Goal: Transaction & Acquisition: Purchase product/service

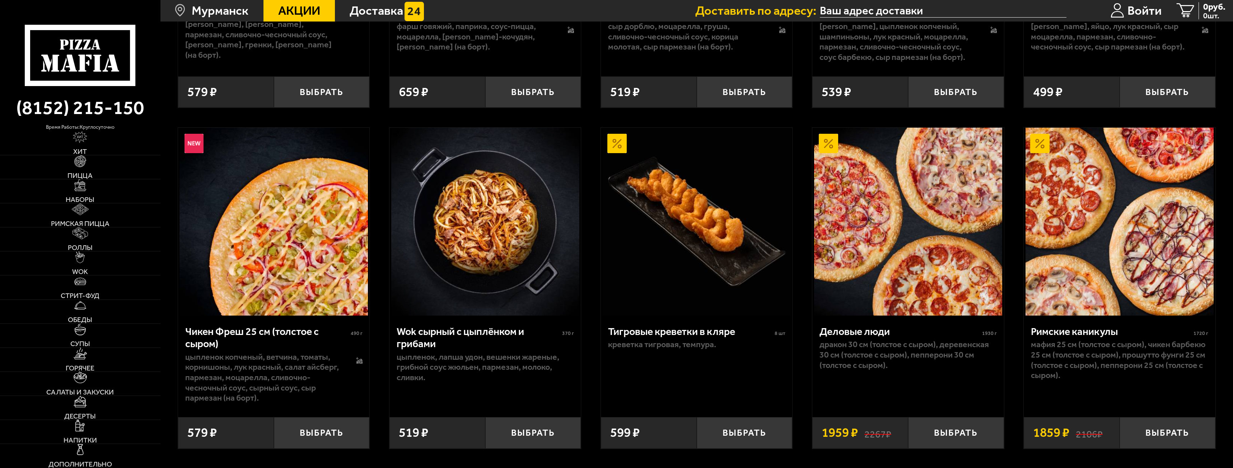
scroll to position [467, 0]
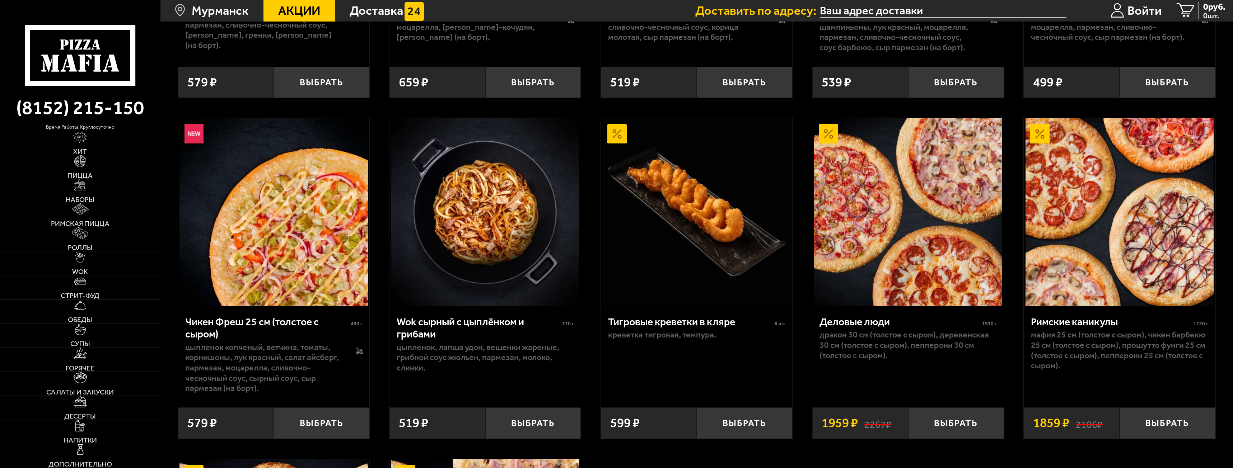
click at [79, 174] on span "Пицца" at bounding box center [79, 175] width 25 height 7
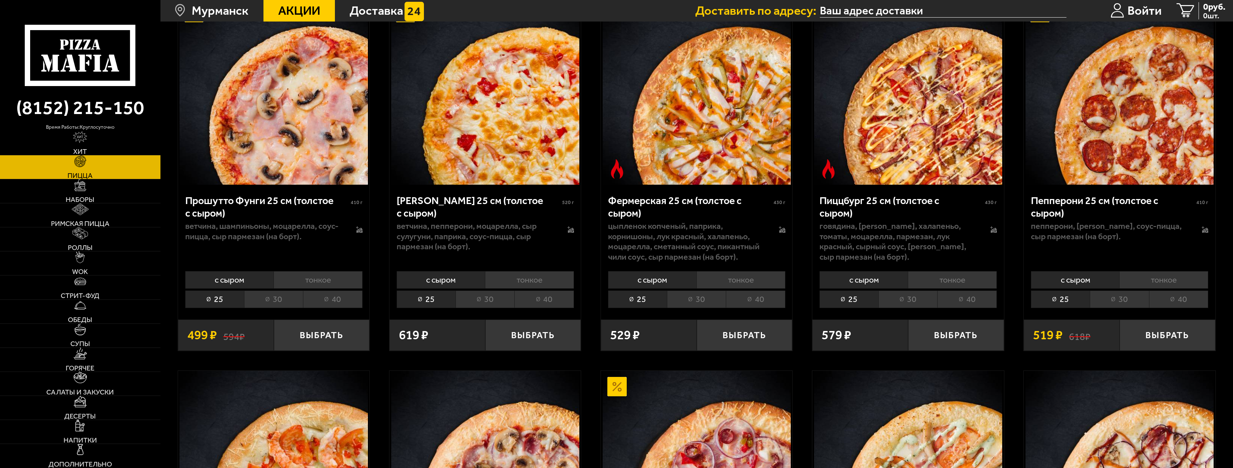
scroll to position [1077, 0]
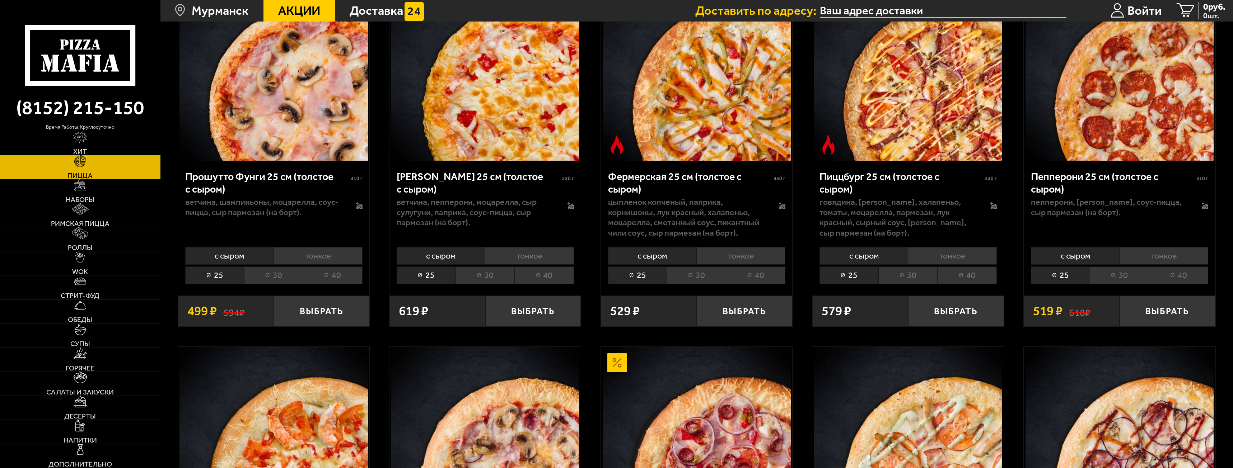
click at [328, 260] on li "тонкое" at bounding box center [318, 256] width 89 height 18
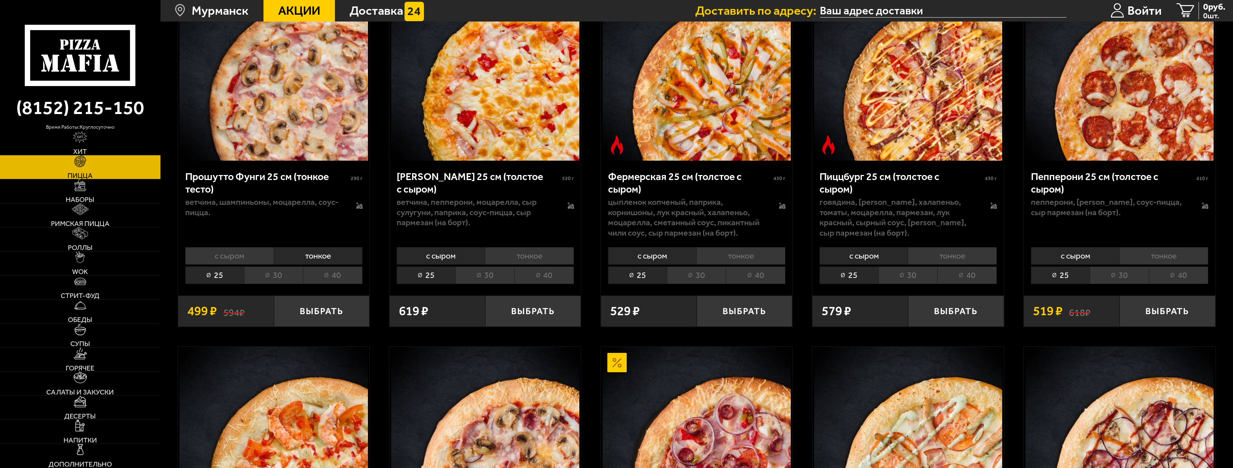
click at [337, 273] on li "40" at bounding box center [332, 276] width 59 height 18
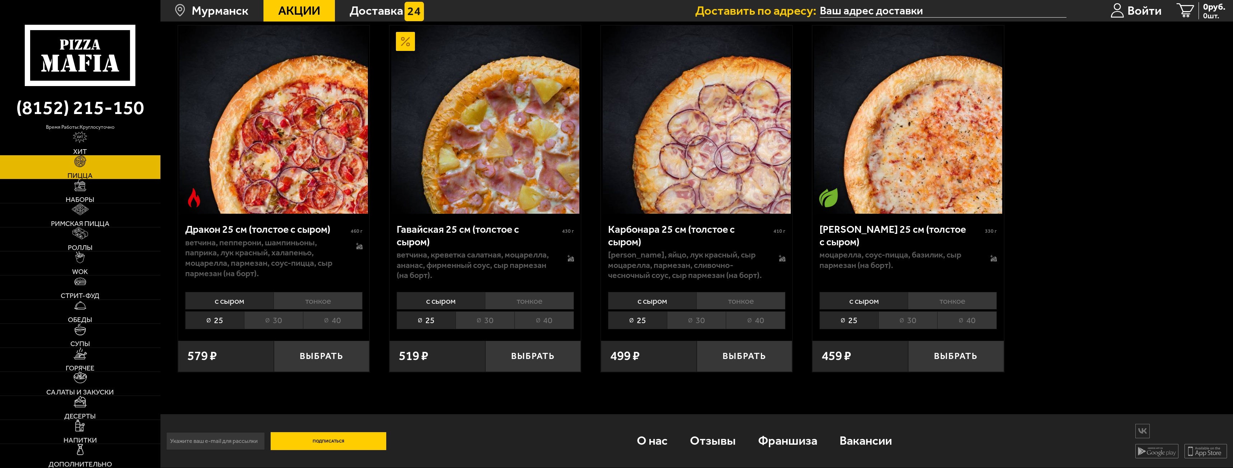
scroll to position [2160, 0]
click at [324, 273] on li "40" at bounding box center [332, 321] width 59 height 18
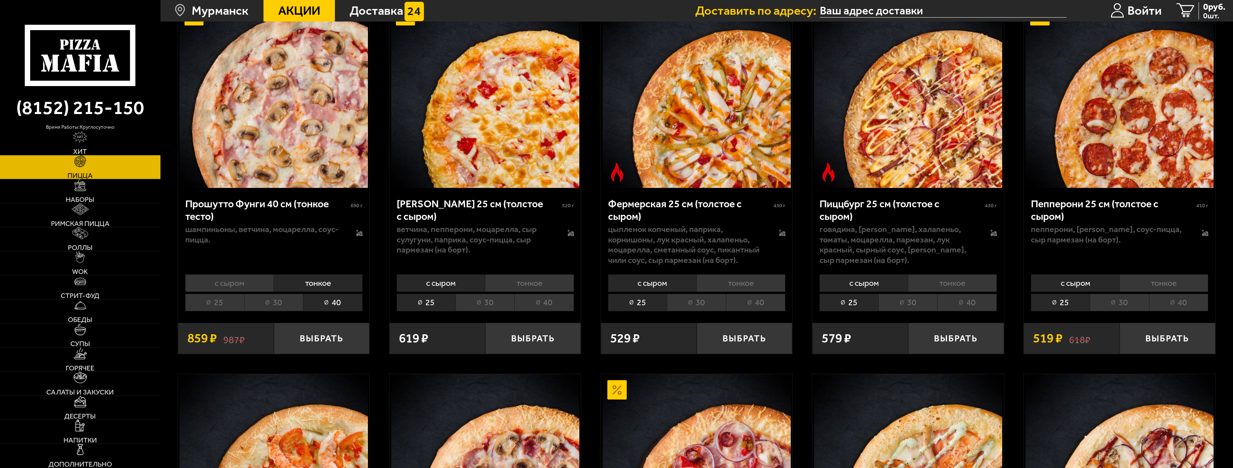
scroll to position [1047, 0]
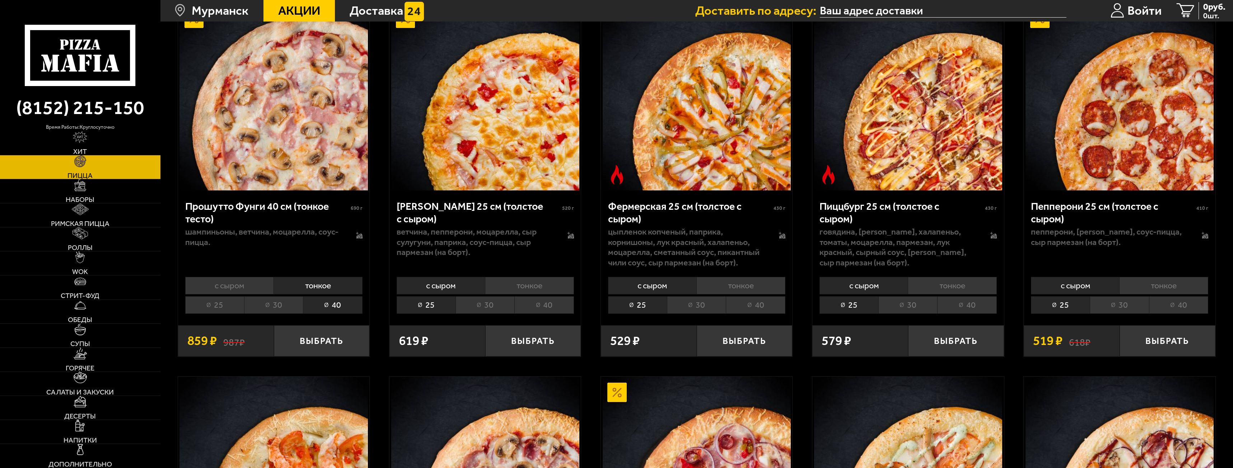
click at [615, 273] on li "40" at bounding box center [966, 306] width 59 height 18
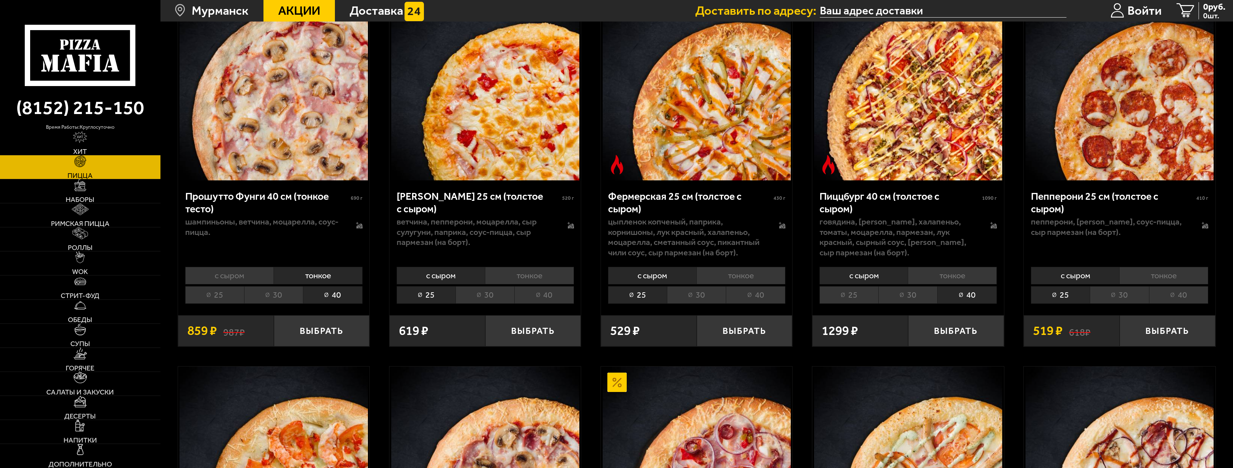
scroll to position [1083, 0]
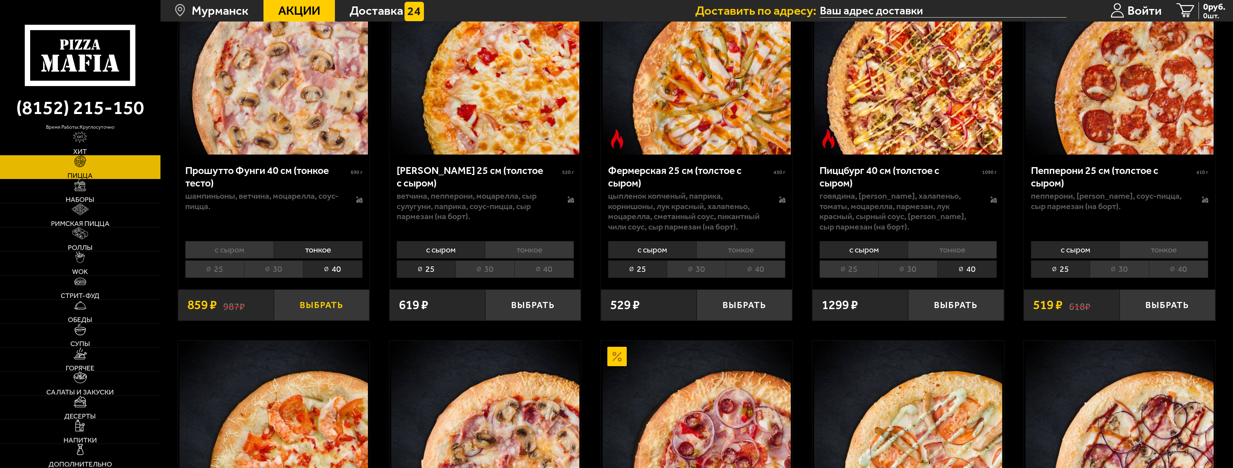
click at [328, 273] on button "Выбрать" at bounding box center [322, 306] width 96 height 32
click at [615, 273] on button "Выбрать" at bounding box center [956, 306] width 96 height 32
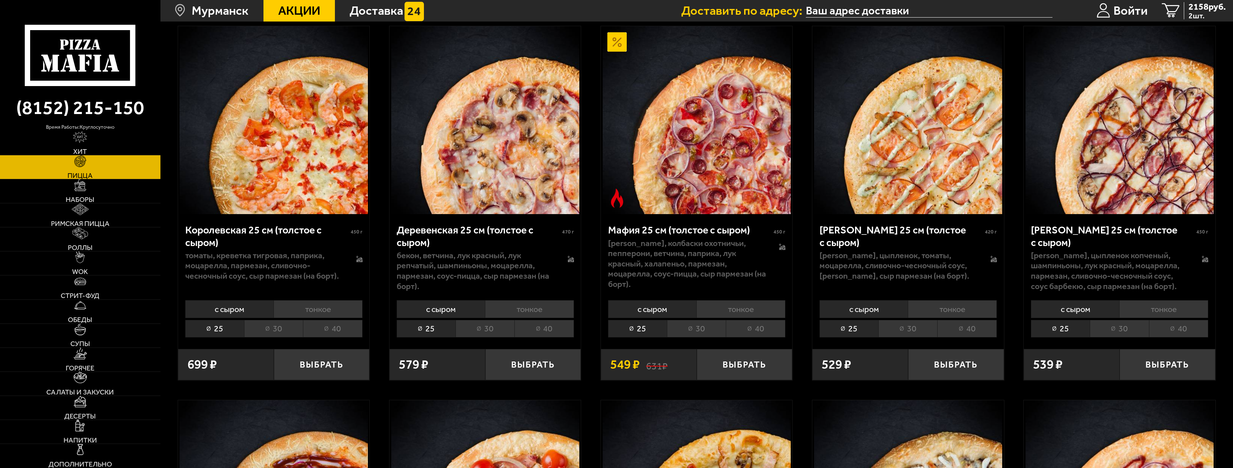
scroll to position [1406, 0]
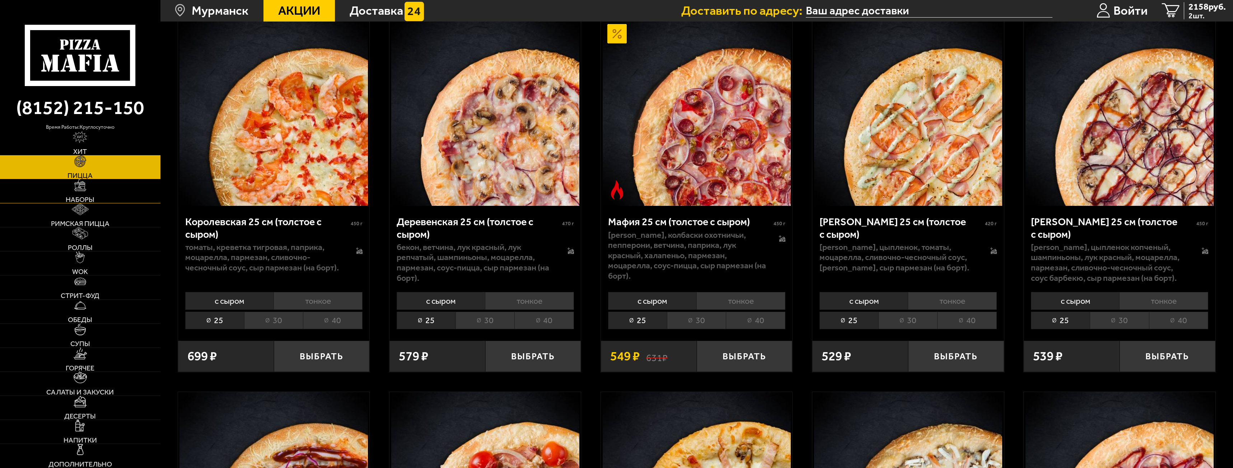
click at [86, 199] on span "Наборы" at bounding box center [80, 199] width 29 height 7
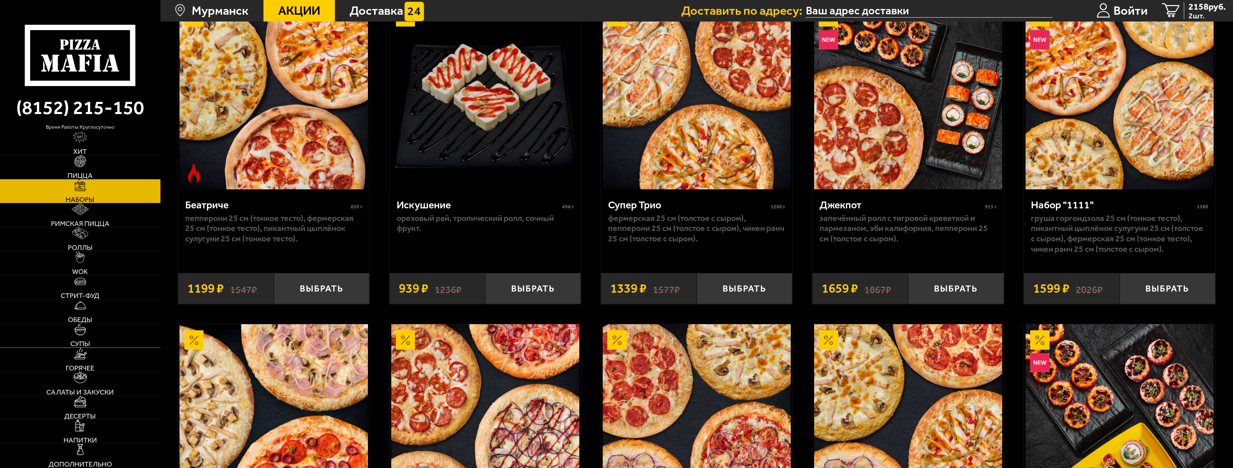
scroll to position [1077, 0]
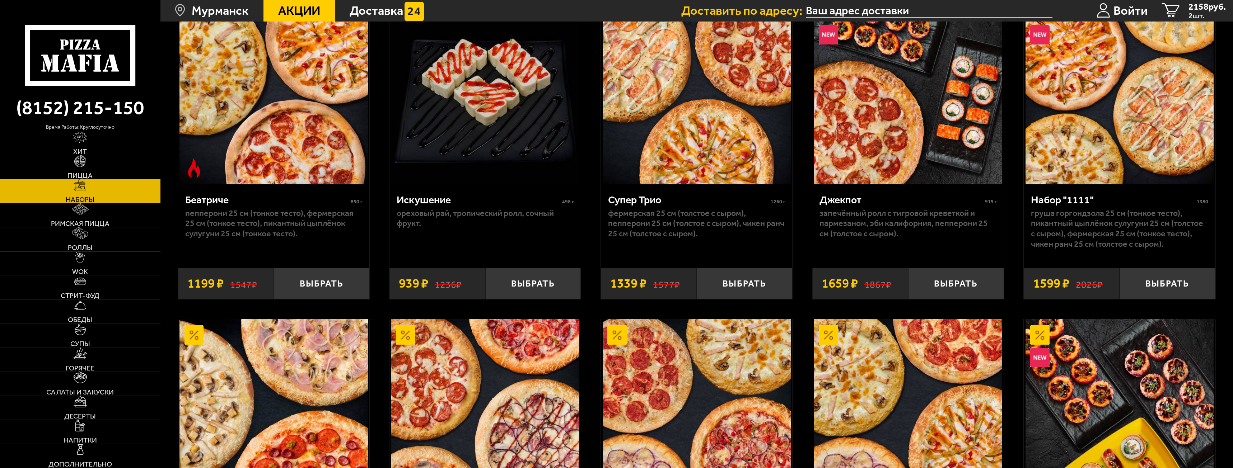
click at [100, 243] on link "Роллы" at bounding box center [80, 240] width 160 height 24
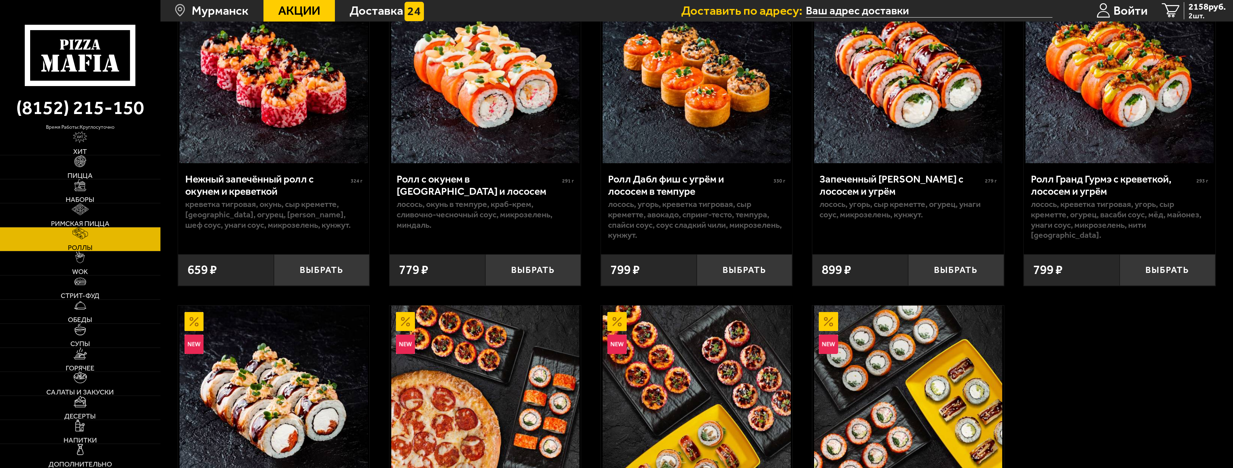
scroll to position [331, 0]
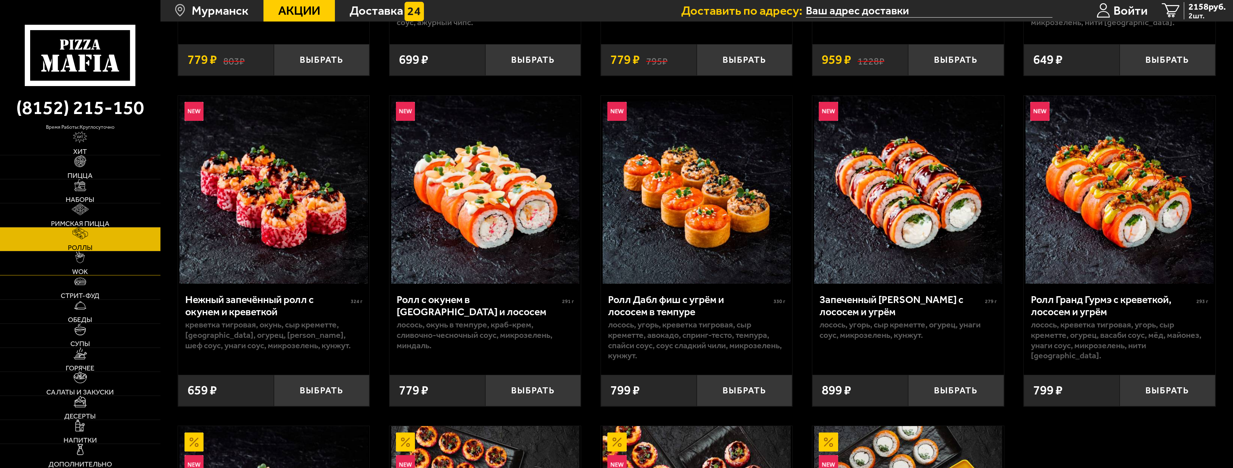
click at [108, 263] on link "WOK" at bounding box center [80, 264] width 160 height 24
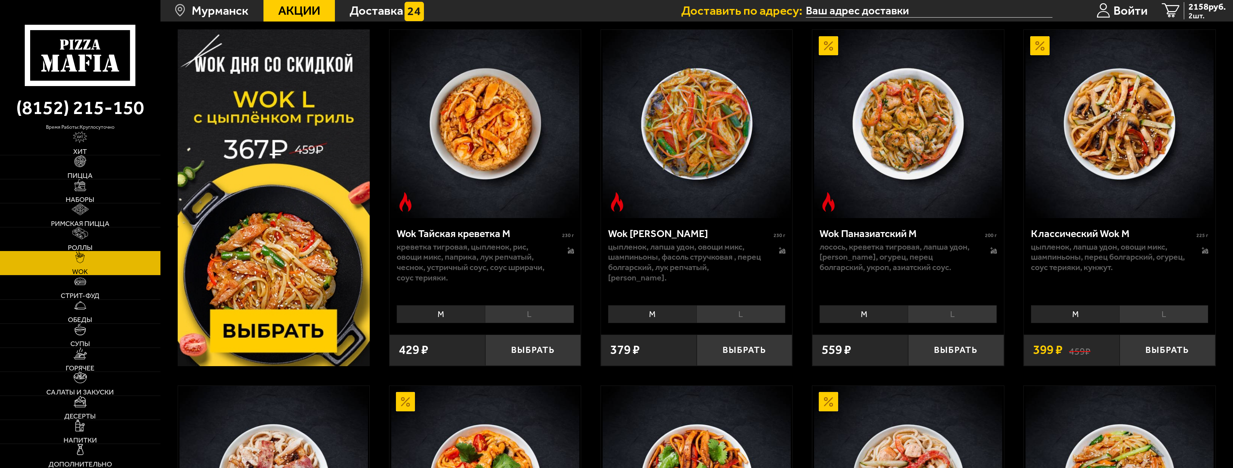
scroll to position [251, 0]
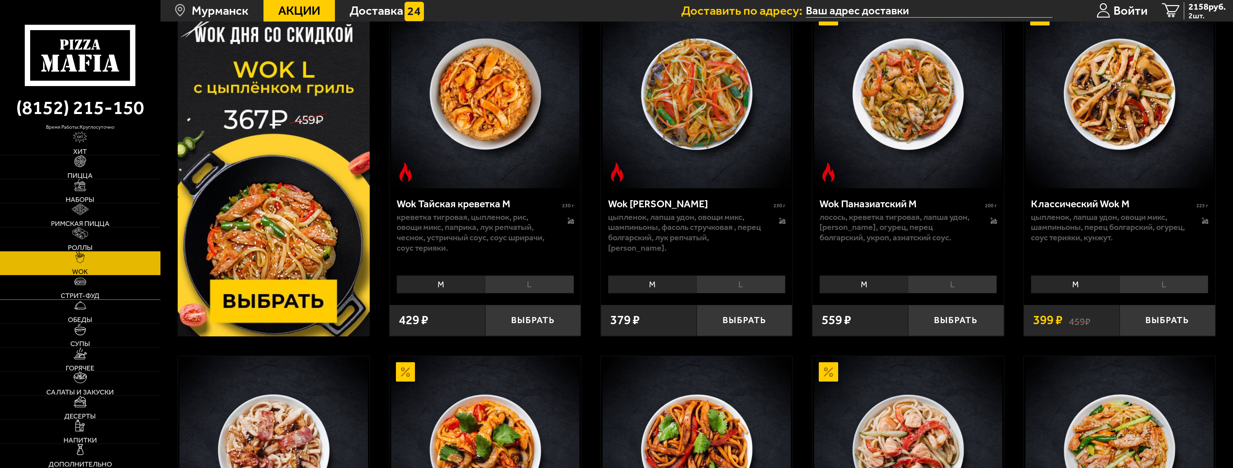
click at [101, 273] on link "Стрит-фуд" at bounding box center [80, 288] width 160 height 24
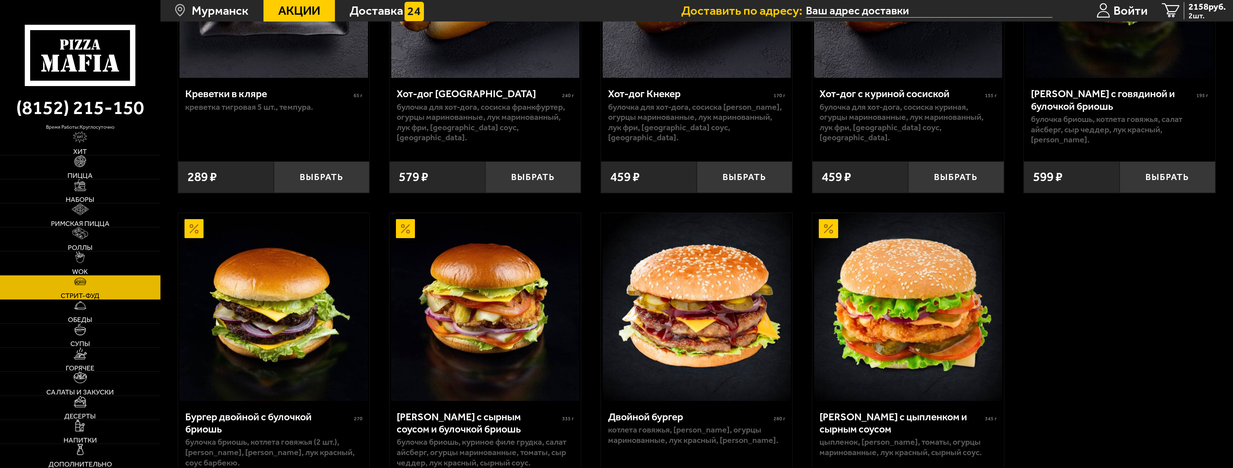
scroll to position [215, 0]
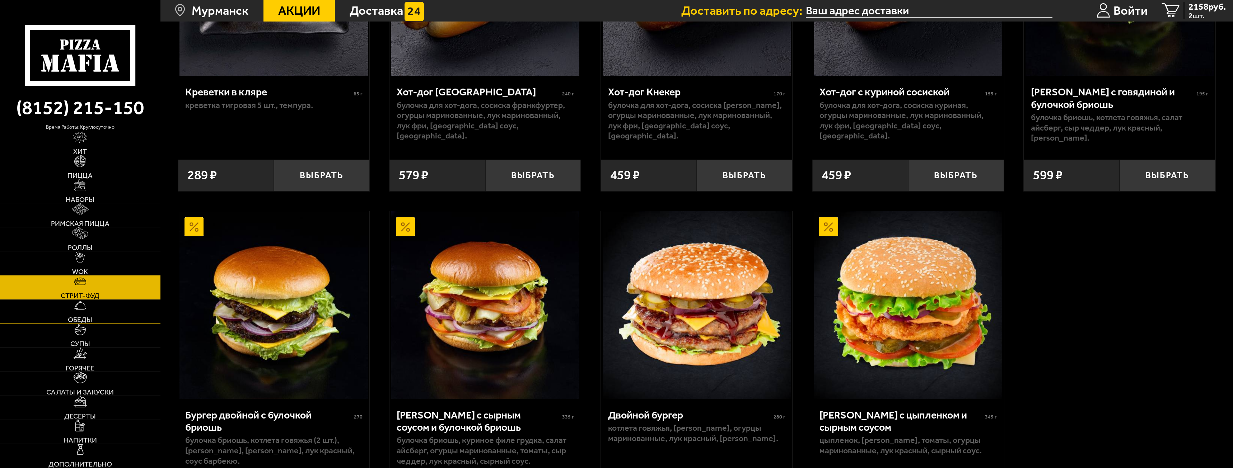
click at [96, 273] on link "Обеды" at bounding box center [80, 312] width 160 height 24
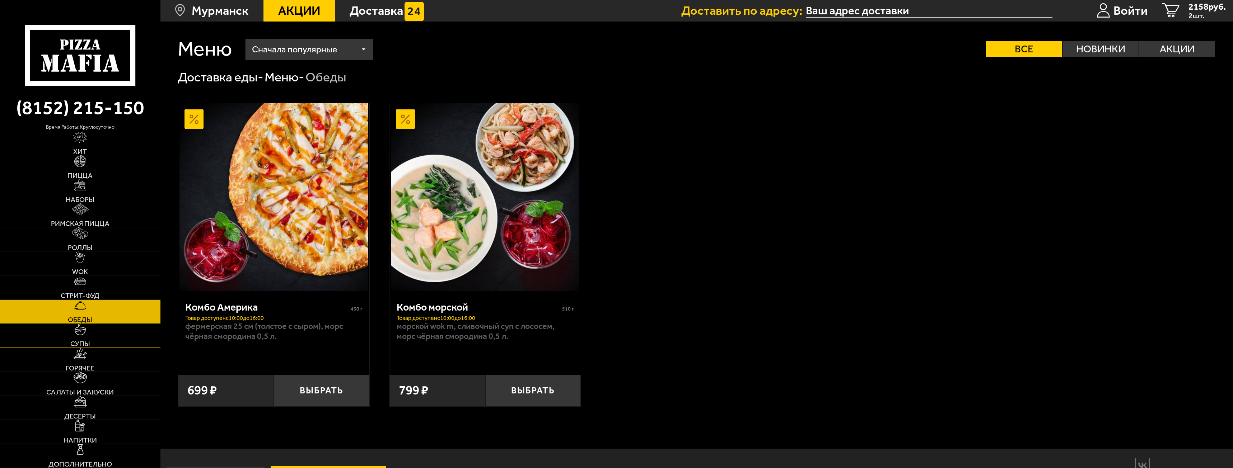
click at [103, 273] on link "Супы" at bounding box center [80, 336] width 160 height 24
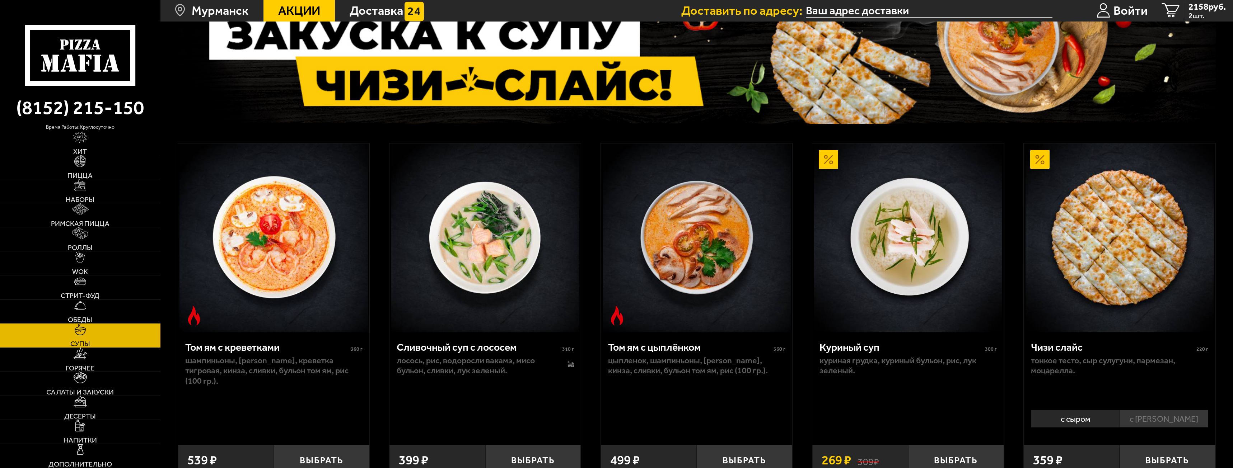
scroll to position [179, 0]
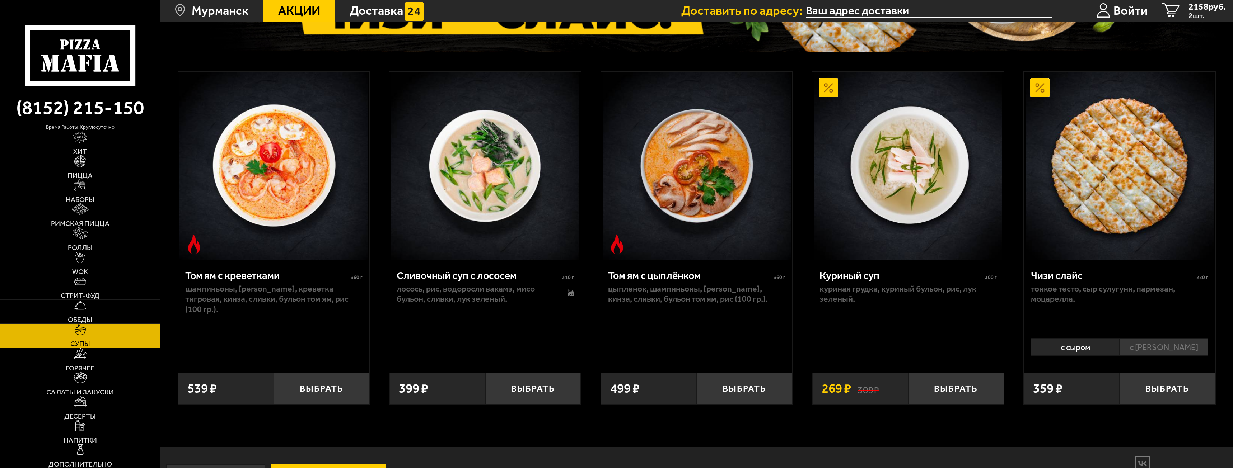
click at [62, 273] on link "Горячее" at bounding box center [80, 360] width 160 height 24
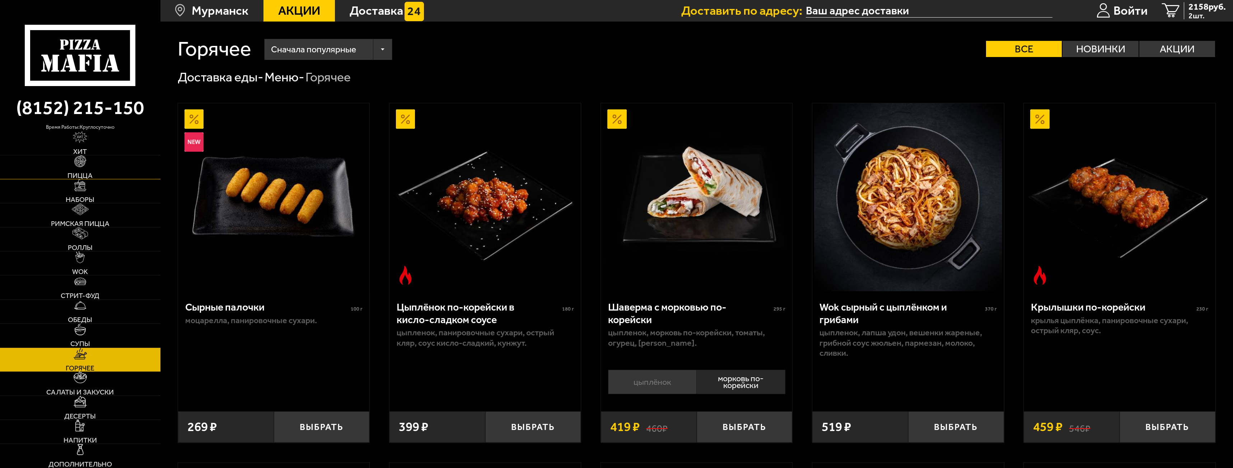
click at [104, 171] on link "Пицца" at bounding box center [80, 167] width 160 height 24
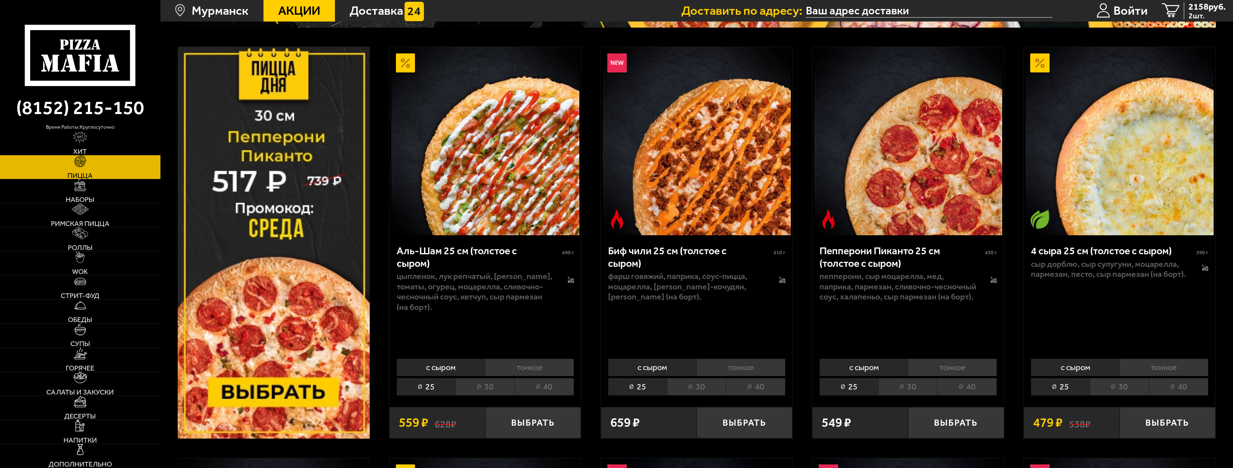
scroll to position [179, 0]
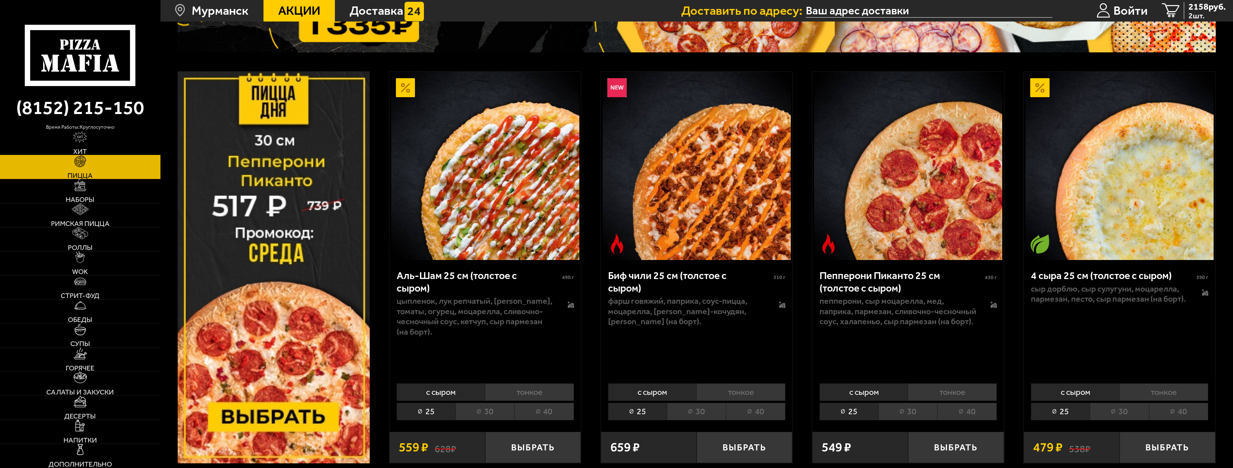
click at [93, 140] on link "Хит" at bounding box center [80, 143] width 160 height 24
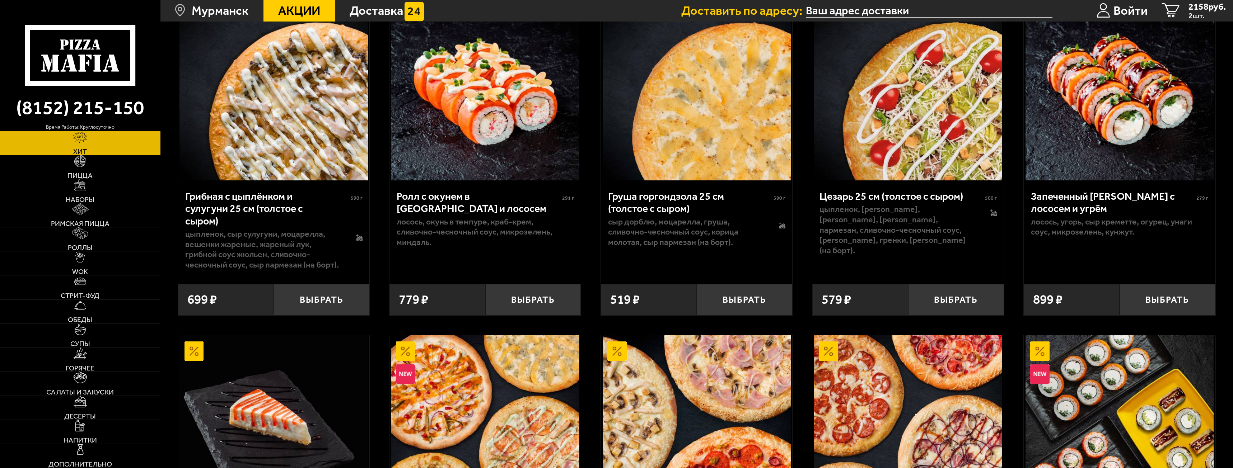
scroll to position [467, 0]
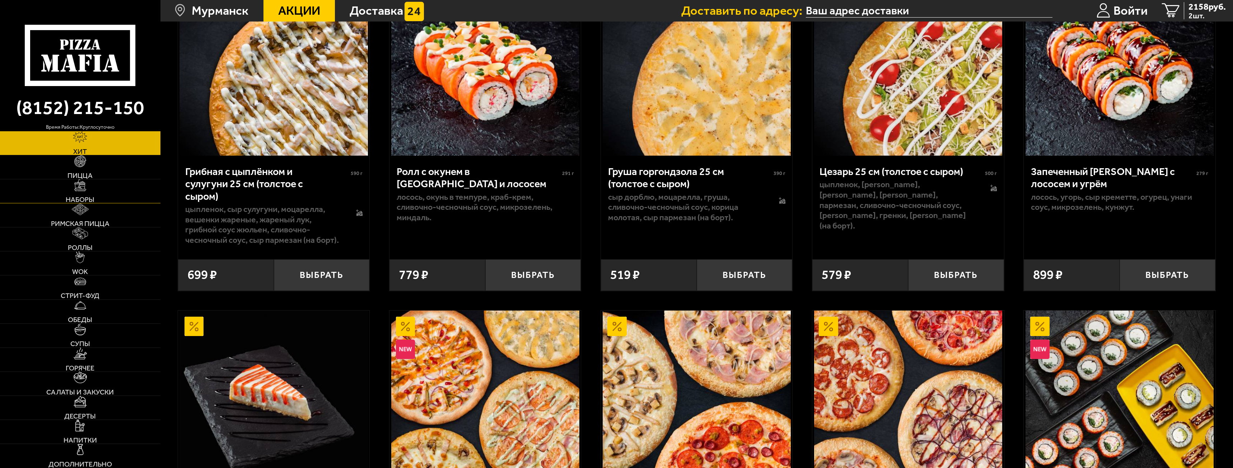
click at [109, 196] on link "Наборы" at bounding box center [80, 191] width 160 height 24
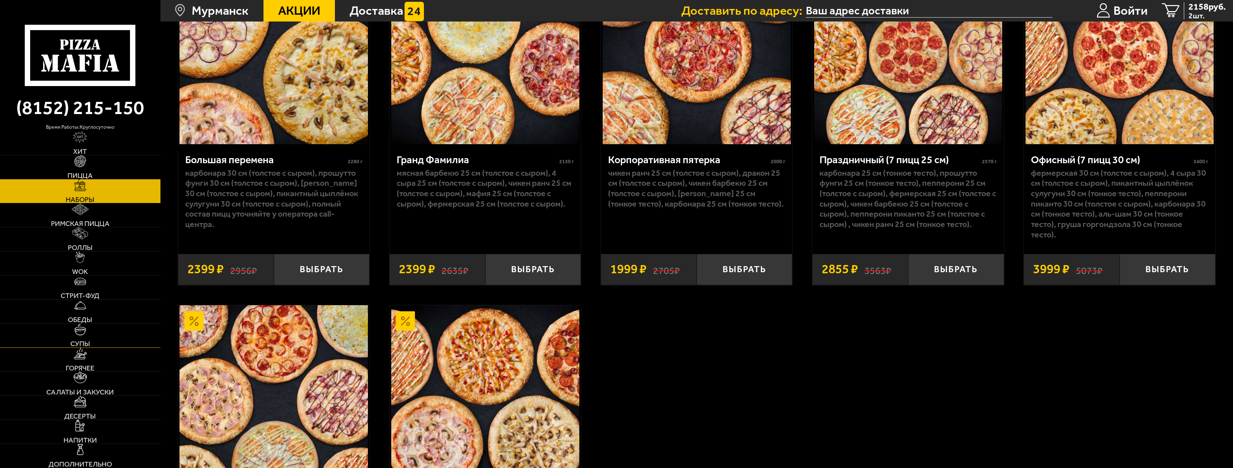
scroll to position [2118, 0]
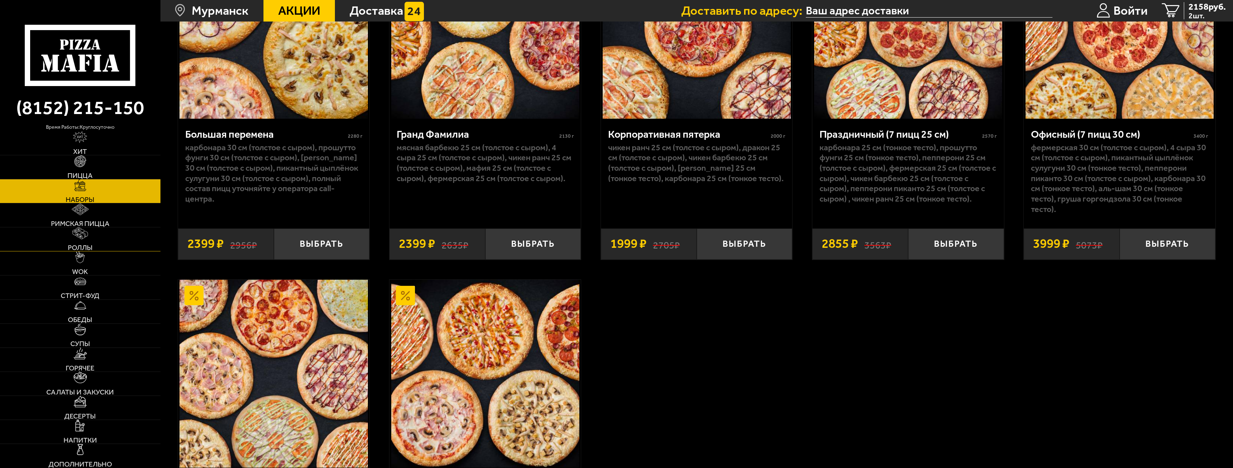
click at [111, 238] on link "Роллы" at bounding box center [80, 240] width 160 height 24
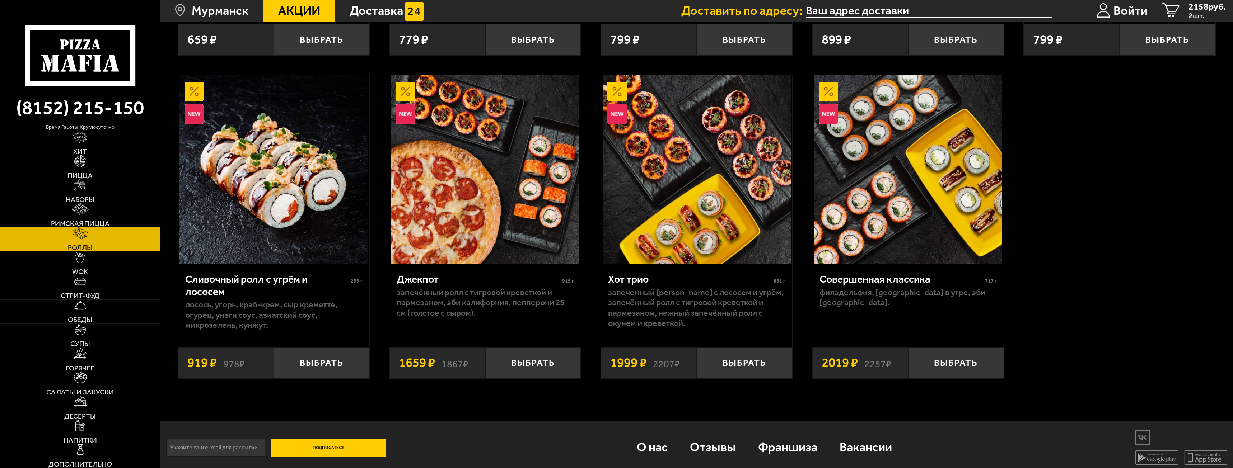
scroll to position [690, 0]
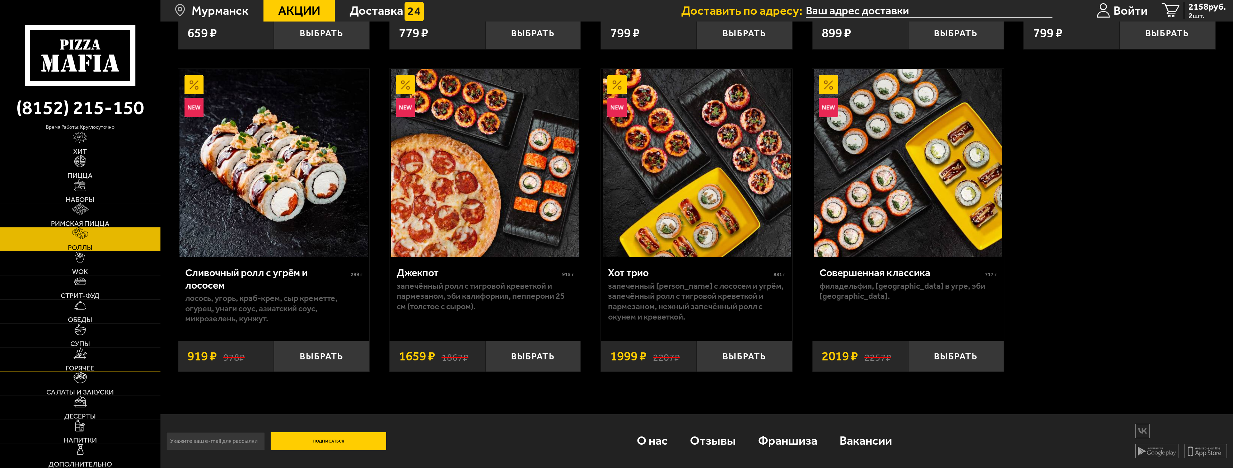
click at [92, 273] on link "Горячее" at bounding box center [80, 360] width 160 height 24
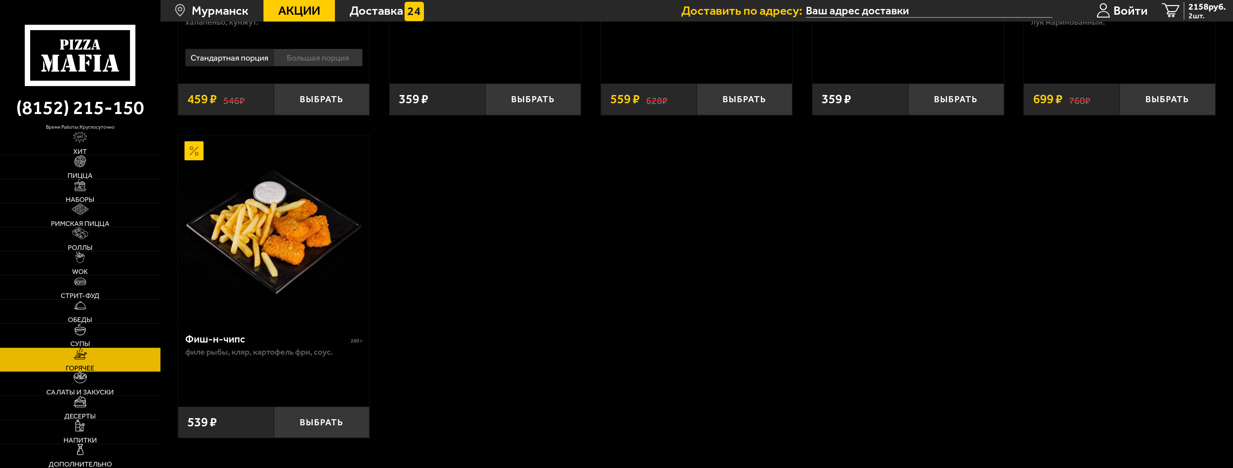
scroll to position [1005, 0]
click at [79, 273] on span "Салаты и закуски" at bounding box center [79, 392] width 67 height 7
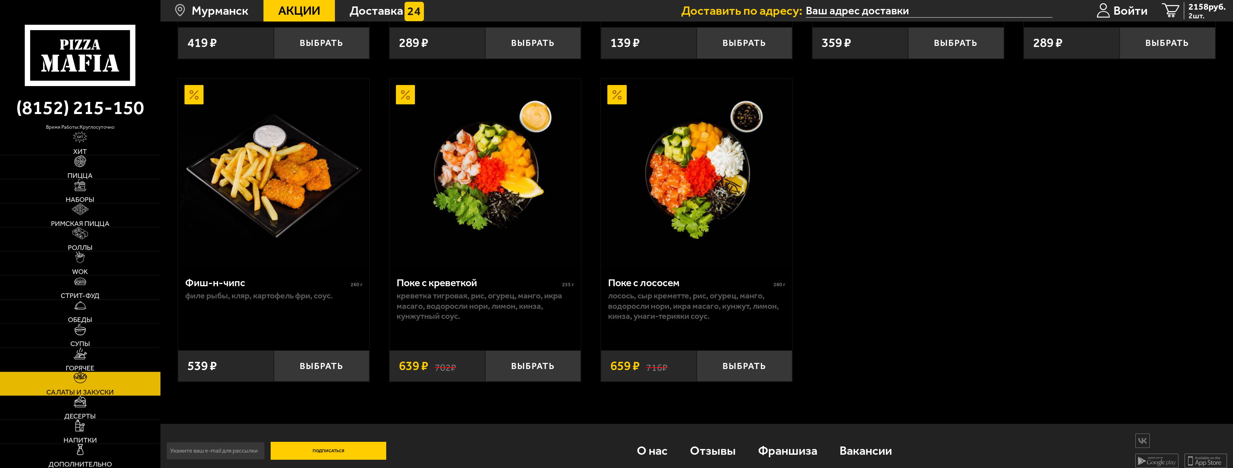
scroll to position [1095, 0]
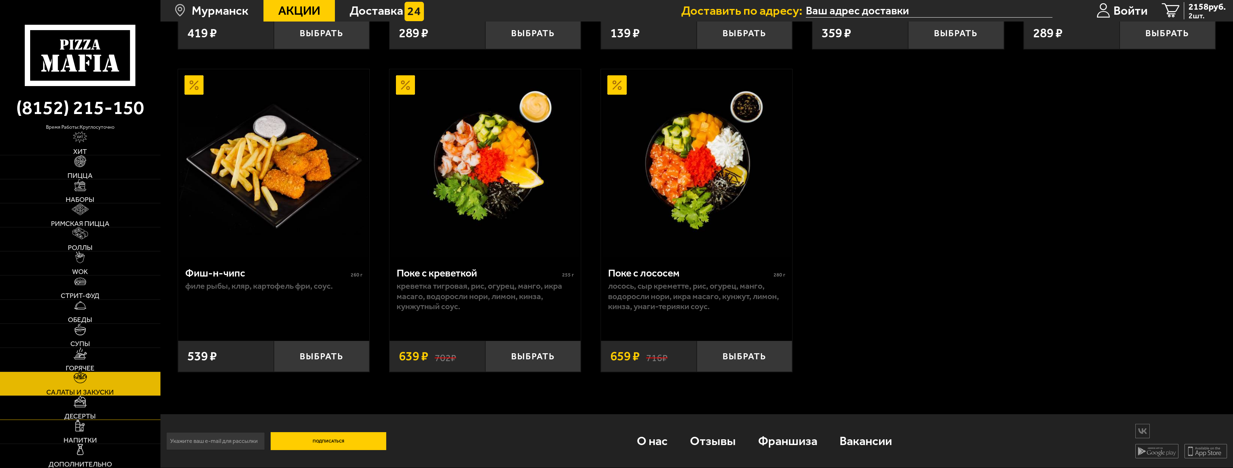
click at [101, 273] on link "Десерты" at bounding box center [80, 408] width 160 height 24
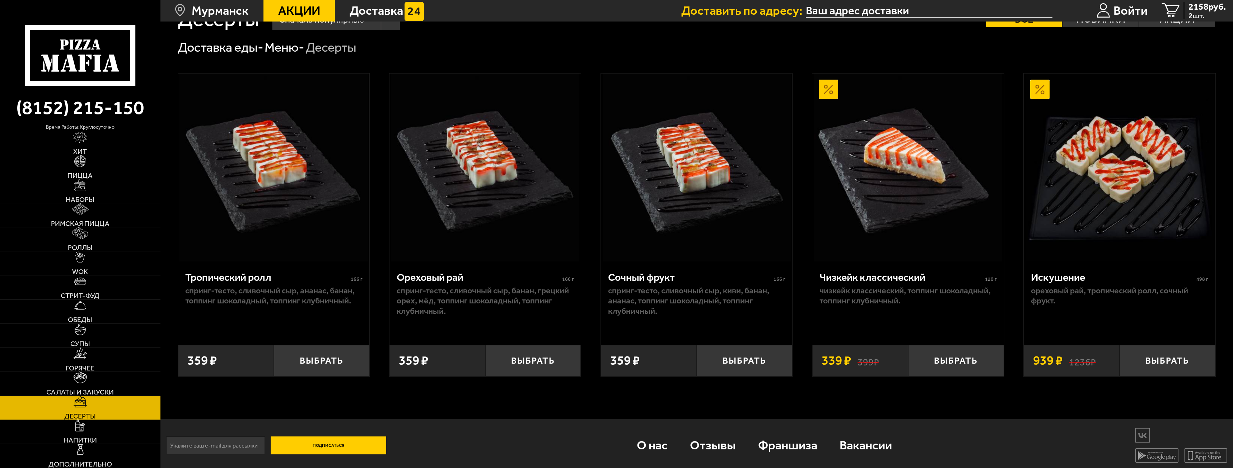
scroll to position [35, 0]
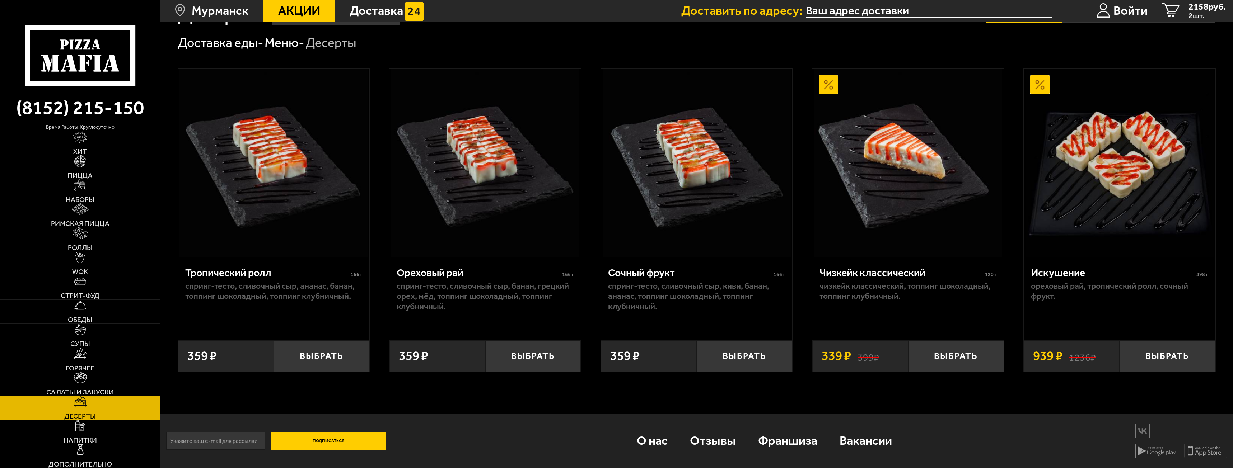
click at [108, 273] on link "Напитки" at bounding box center [80, 432] width 160 height 24
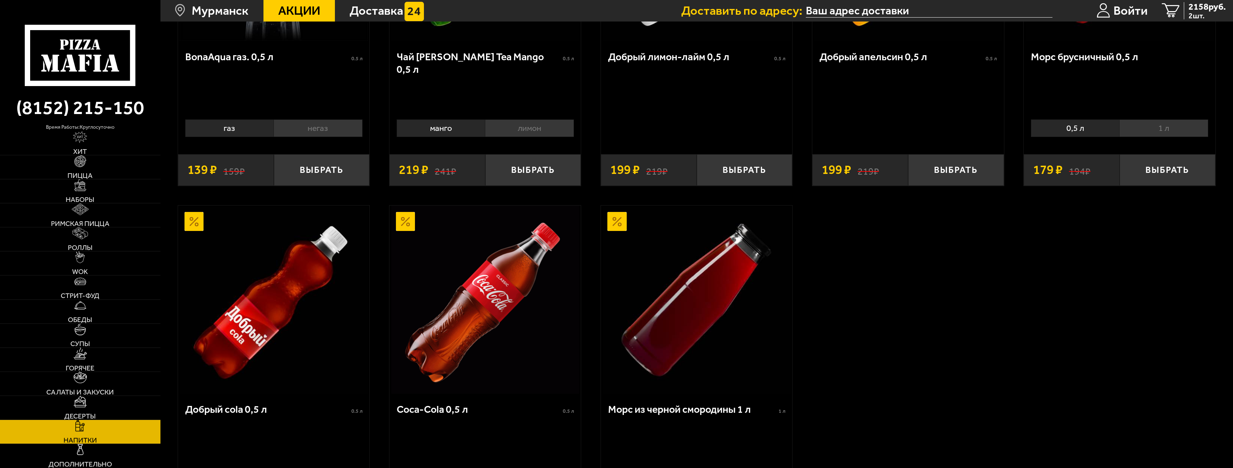
scroll to position [251, 0]
click at [121, 273] on link "Десерты" at bounding box center [80, 408] width 160 height 24
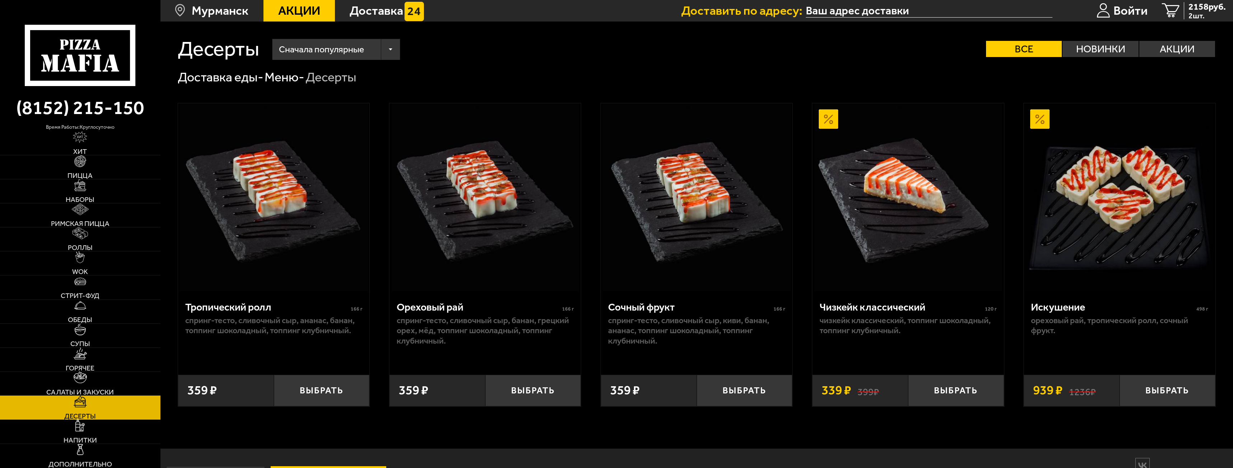
click at [122, 273] on link "Салаты и закуски" at bounding box center [80, 384] width 160 height 24
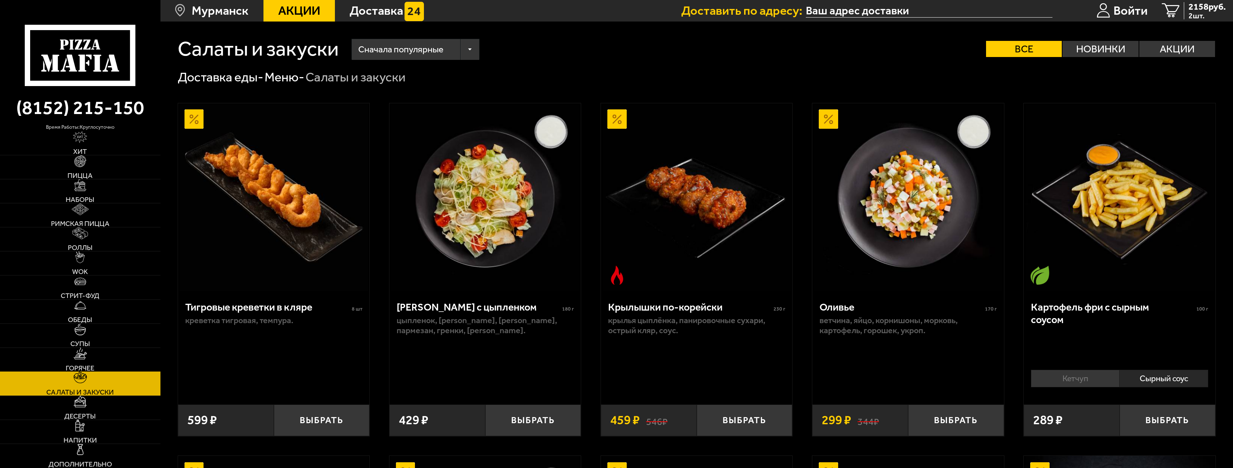
click at [127, 273] on link "Горячее" at bounding box center [80, 360] width 160 height 24
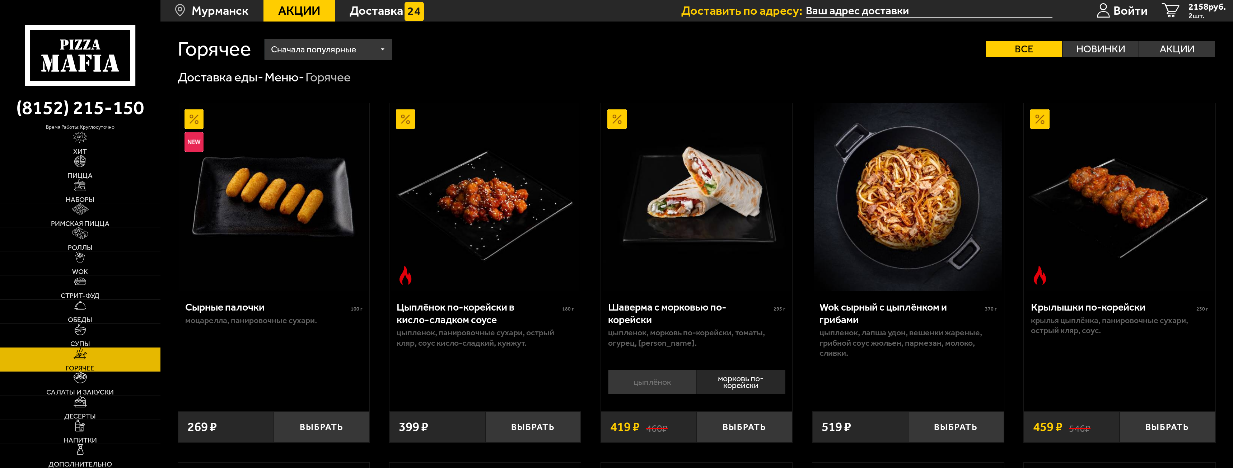
click at [112, 273] on link "Супы" at bounding box center [80, 336] width 160 height 24
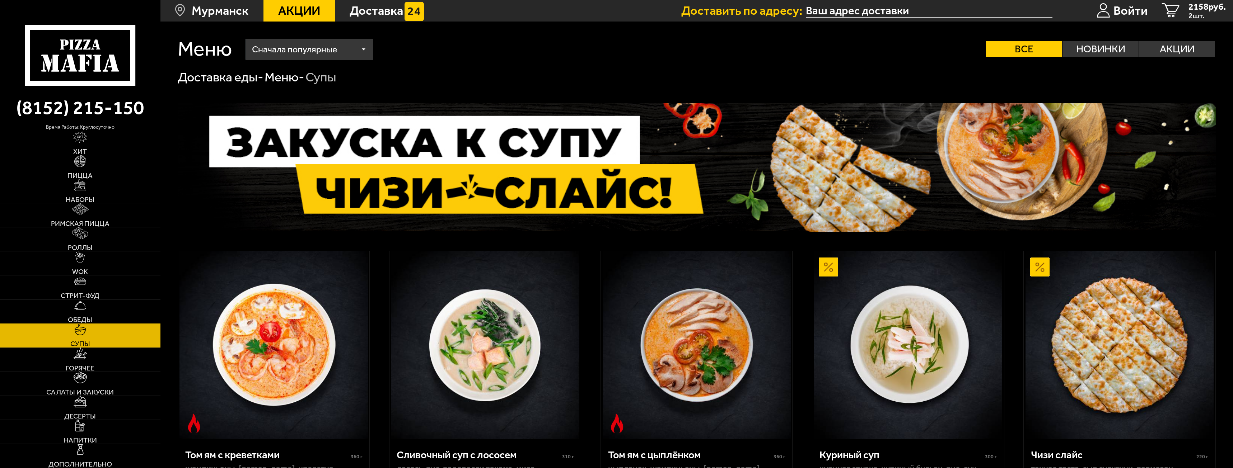
click at [115, 273] on link "Обеды" at bounding box center [80, 312] width 160 height 24
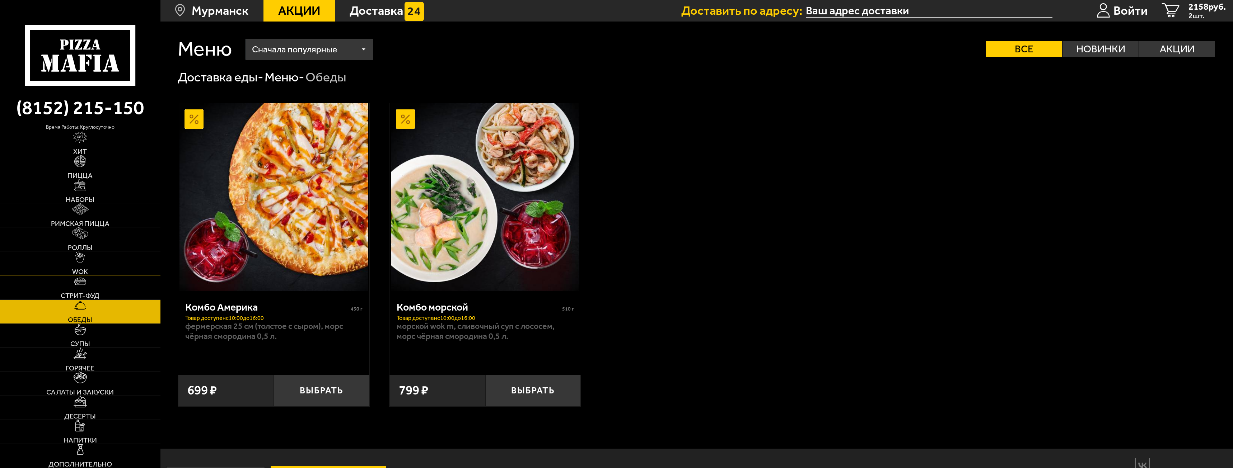
click at [121, 256] on link "WOK" at bounding box center [80, 264] width 160 height 24
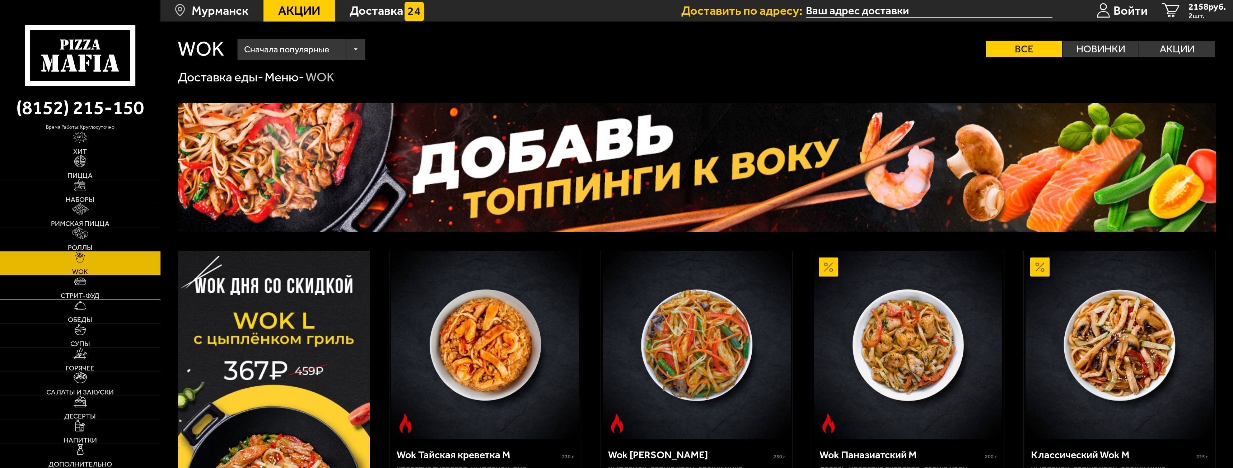
click at [115, 273] on link "Стрит-фуд" at bounding box center [80, 288] width 160 height 24
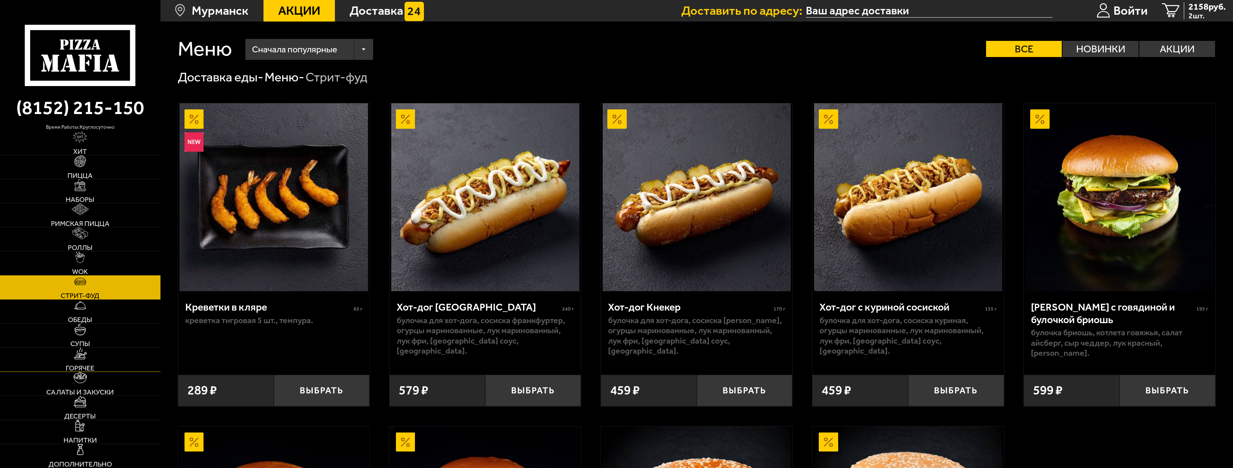
click at [106, 273] on link "Горячее" at bounding box center [80, 360] width 160 height 24
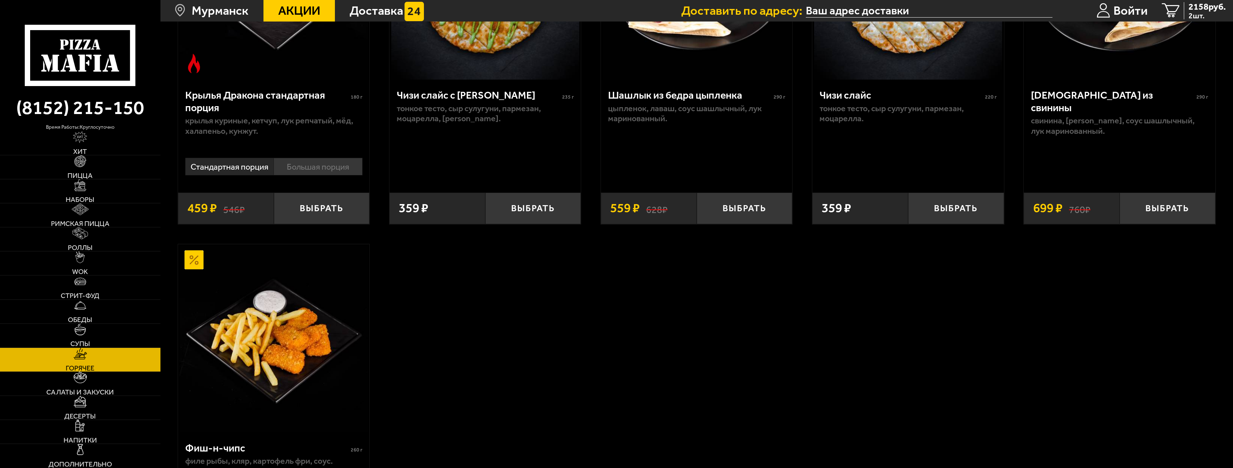
scroll to position [897, 0]
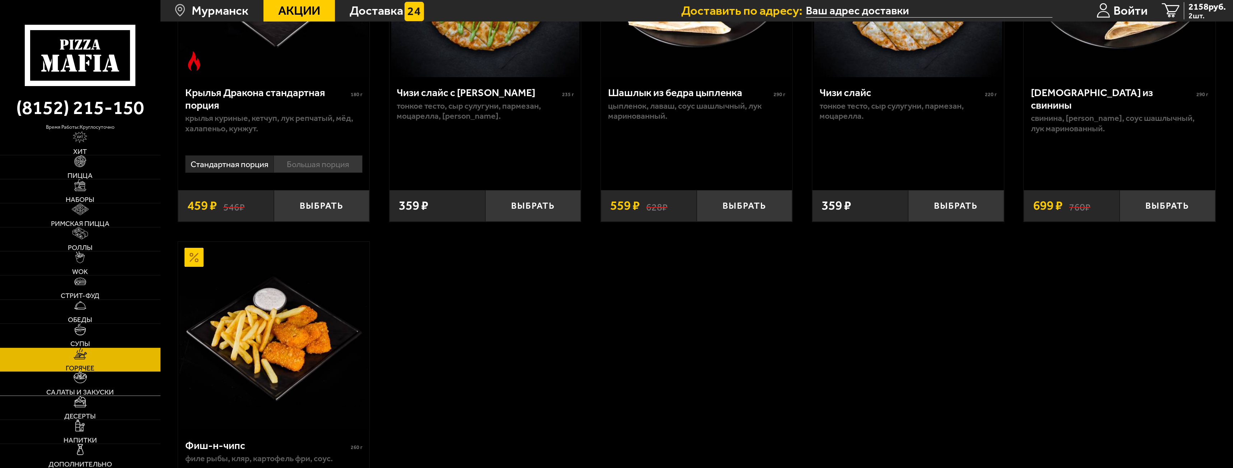
click at [120, 273] on link "Салаты и закуски" at bounding box center [80, 384] width 160 height 24
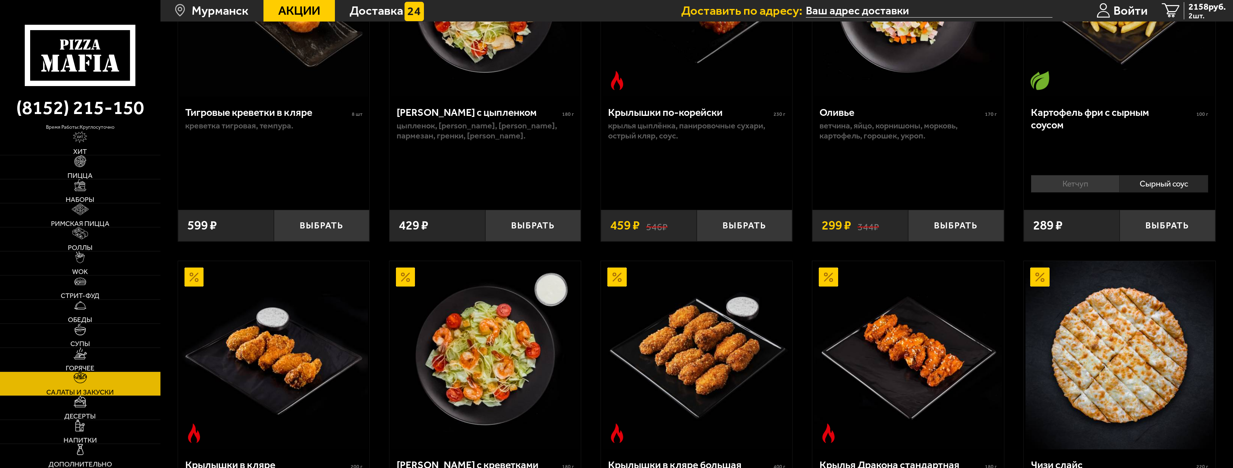
scroll to position [72, 0]
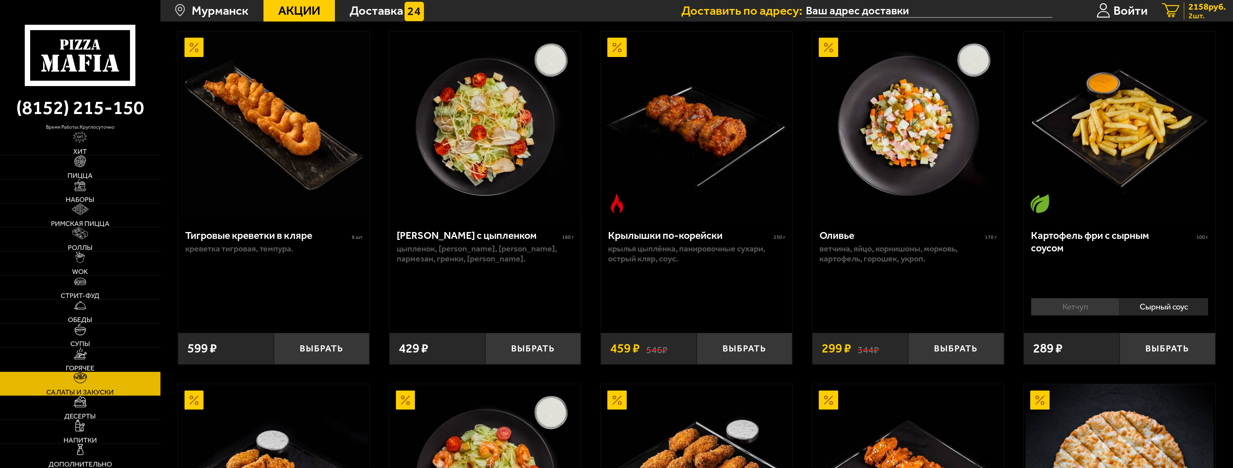
click at [615, 15] on span "2 шт." at bounding box center [1207, 16] width 37 height 8
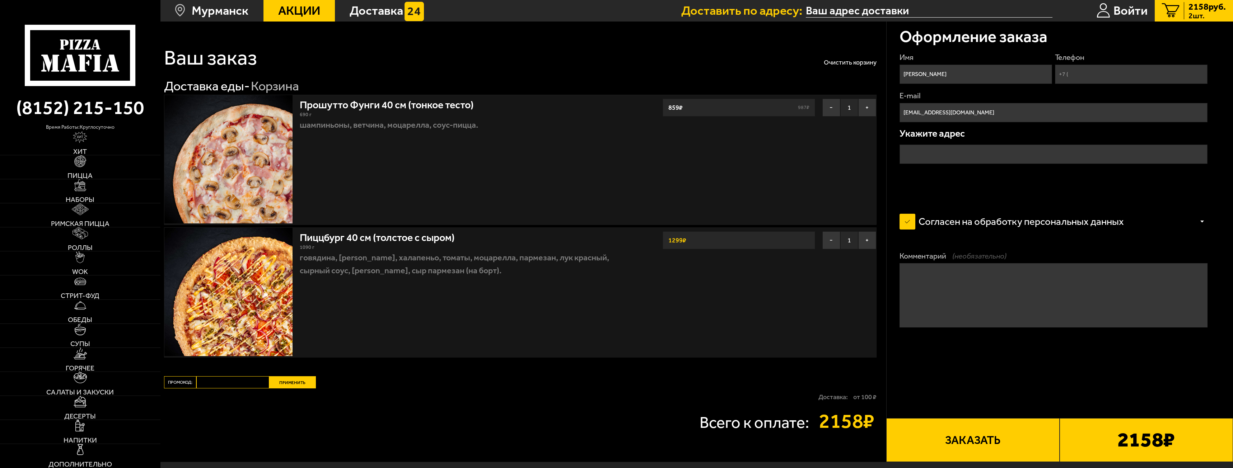
click at [615, 78] on input "Телефон" at bounding box center [1131, 74] width 153 height 19
type input "[PHONE_NUMBER]"
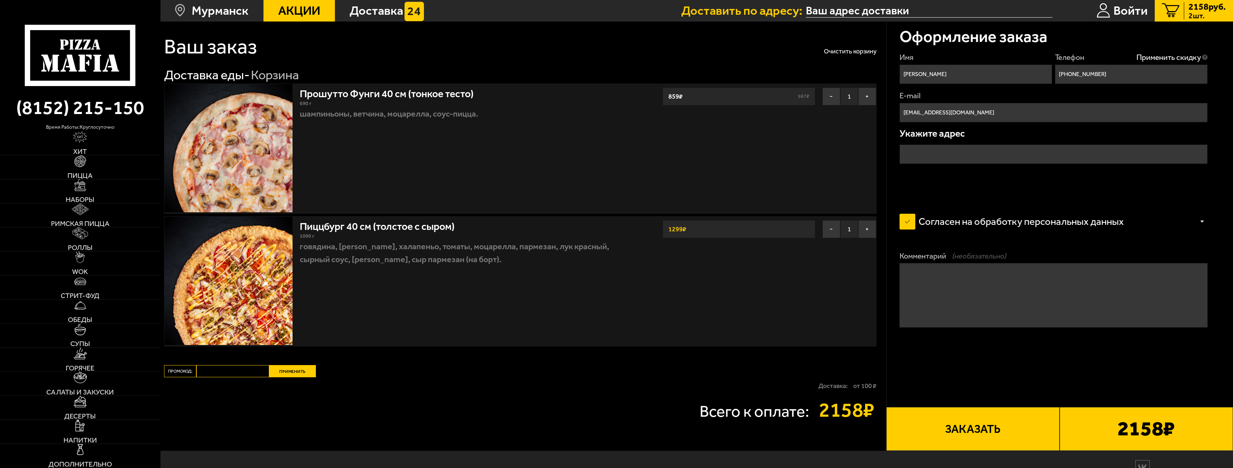
scroll to position [48, 0]
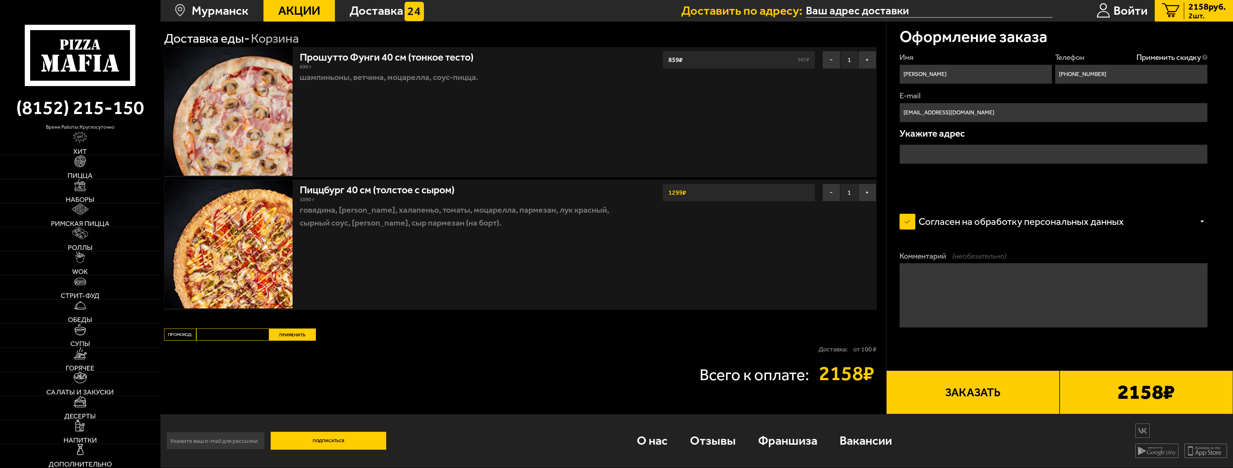
click at [615, 273] on button "Заказать" at bounding box center [972, 393] width 173 height 44
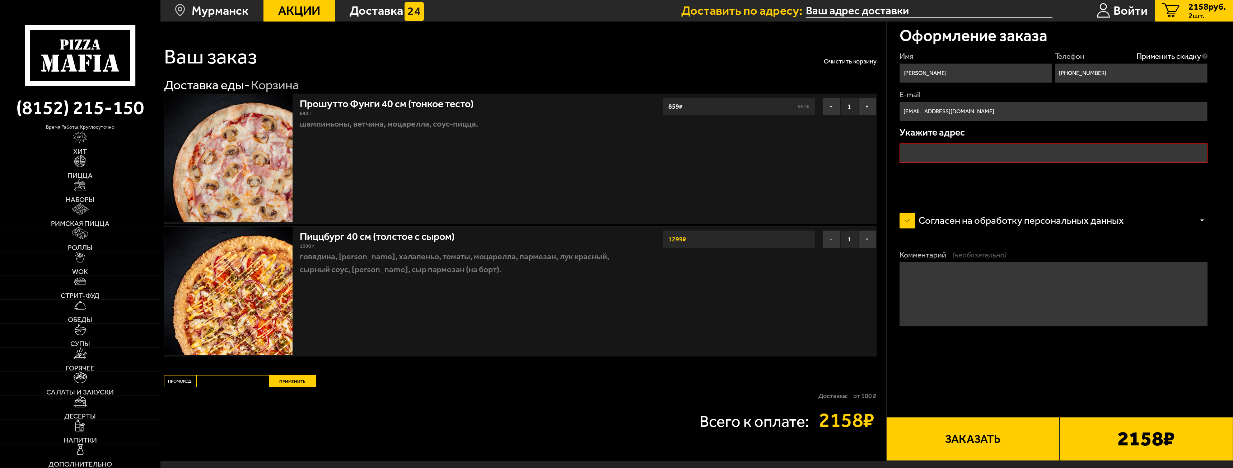
scroll to position [0, 0]
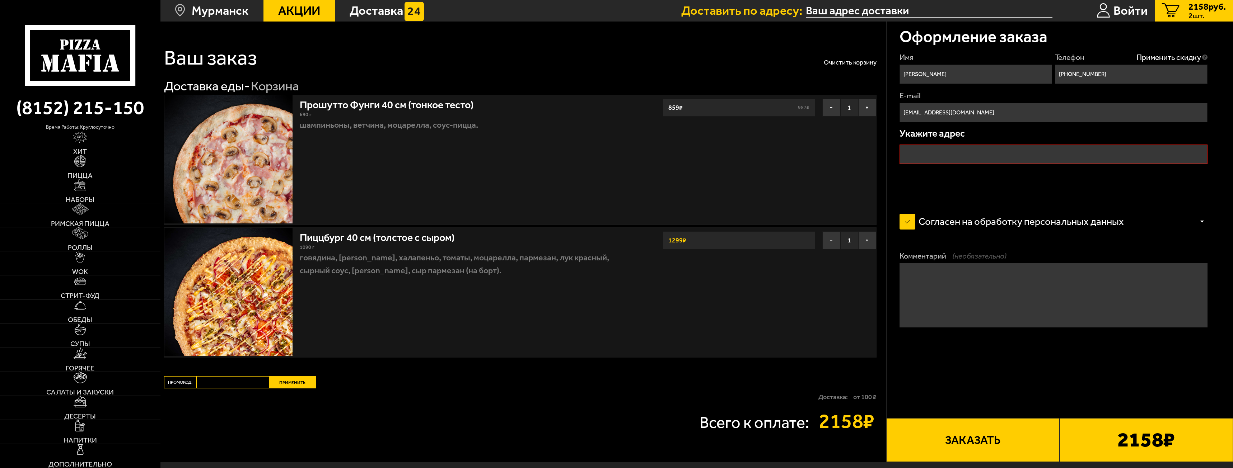
click at [615, 157] on input "text" at bounding box center [1054, 154] width 308 height 19
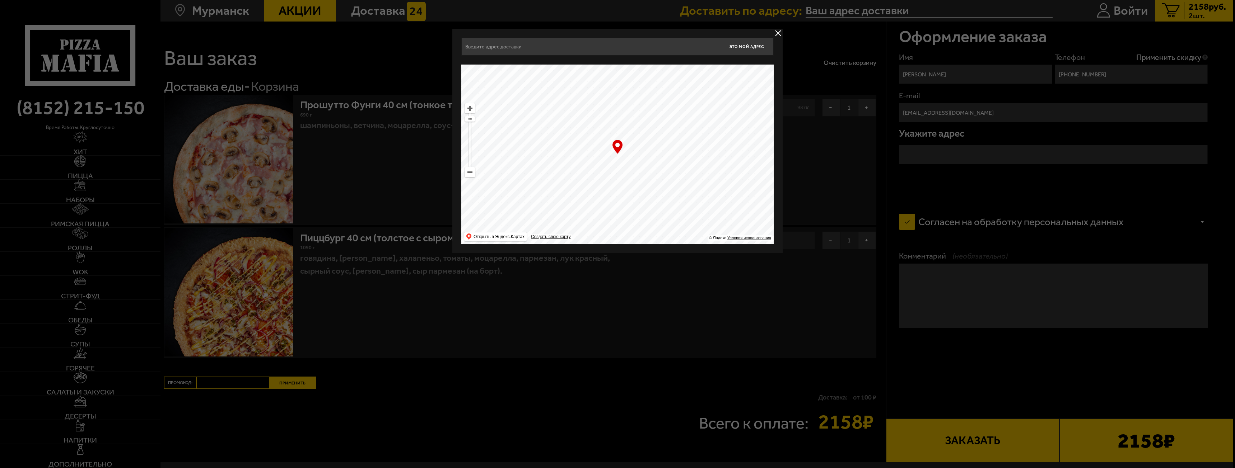
click at [615, 188] on div at bounding box center [617, 234] width 1235 height 468
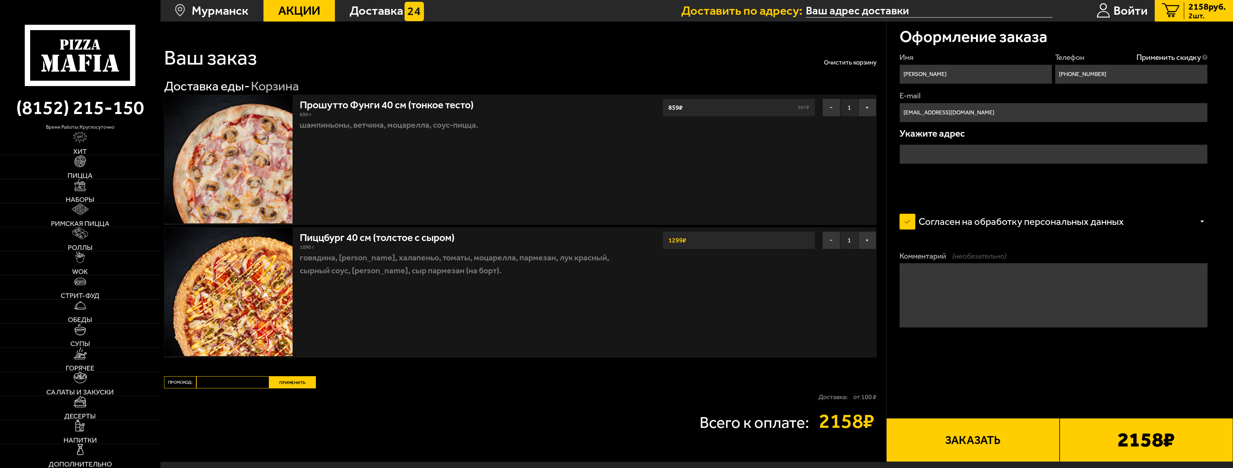
click at [615, 148] on input "text" at bounding box center [1054, 154] width 308 height 19
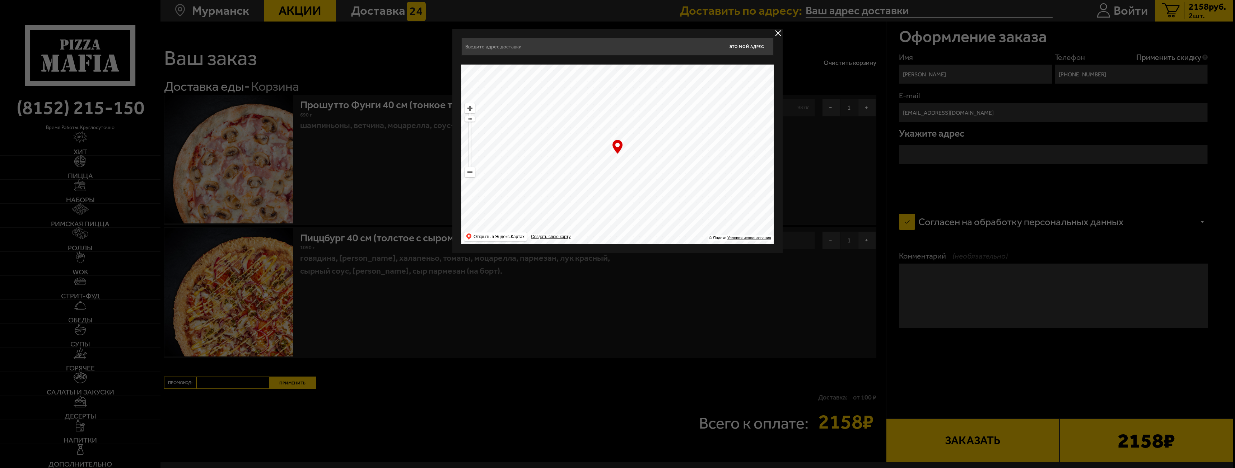
click at [573, 52] on input "text" at bounding box center [590, 47] width 258 height 18
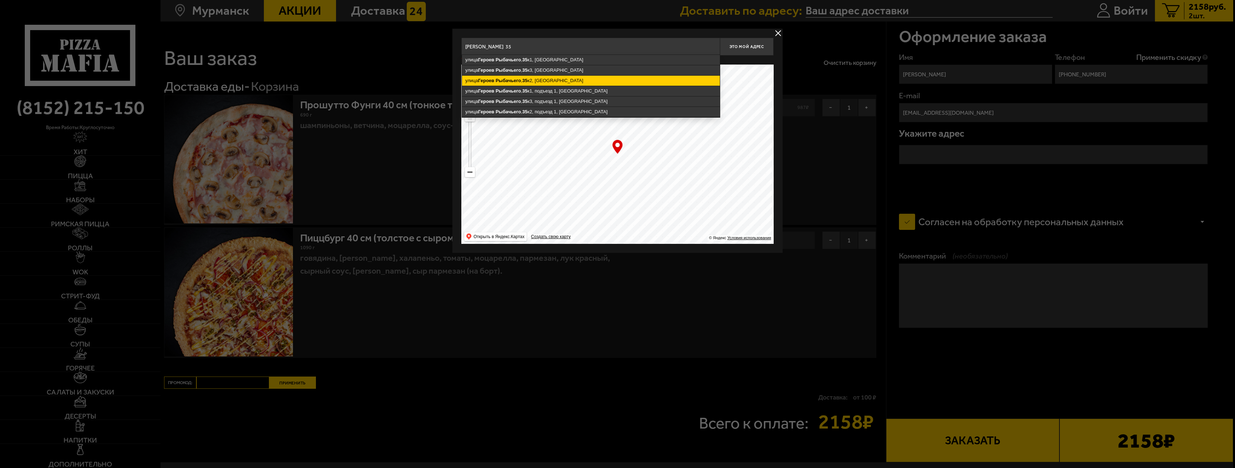
click at [558, 83] on ymaps "[STREET_ADDRESS]" at bounding box center [591, 81] width 258 height 10
type input "[GEOGRAPHIC_DATA], [STREET_ADDRESS][PERSON_NAME]"
type input "[STREET_ADDRESS][PERSON_NAME]"
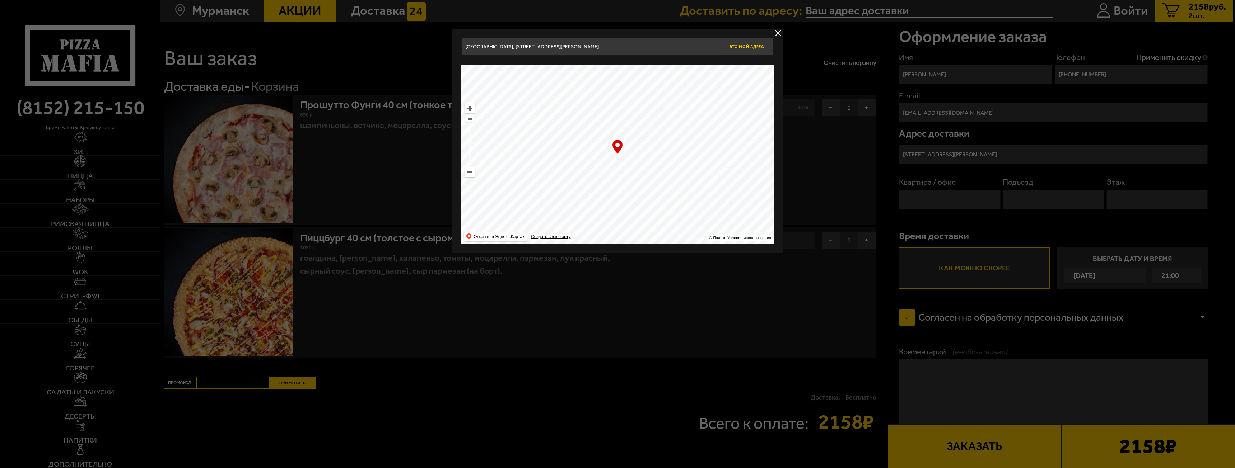
click at [615, 48] on span "Это мой адрес" at bounding box center [746, 47] width 34 height 5
type input "[STREET_ADDRESS][PERSON_NAME]"
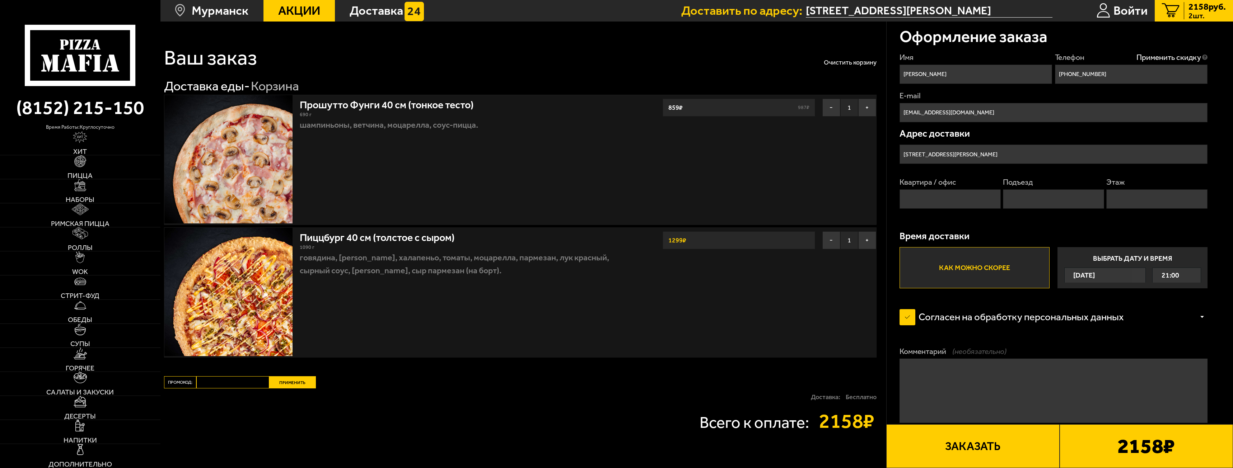
click at [615, 197] on input "Квартира / офис" at bounding box center [950, 199] width 101 height 19
type input "18"
click at [615, 195] on input "Подъезд" at bounding box center [1053, 199] width 101 height 19
type input "1"
click at [615, 206] on input "Этаж" at bounding box center [1156, 199] width 101 height 19
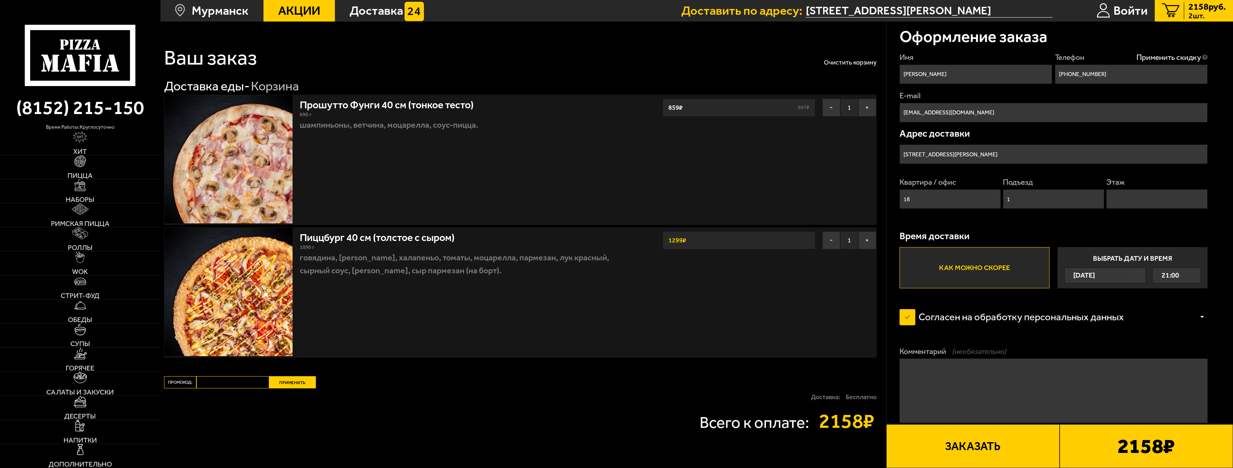
type input "1"
type input "3"
click at [615, 226] on div "Имя [PERSON_NAME] Телефон Применить скидку Вы будете зарегистрированы автоматич…" at bounding box center [1054, 170] width 308 height 237
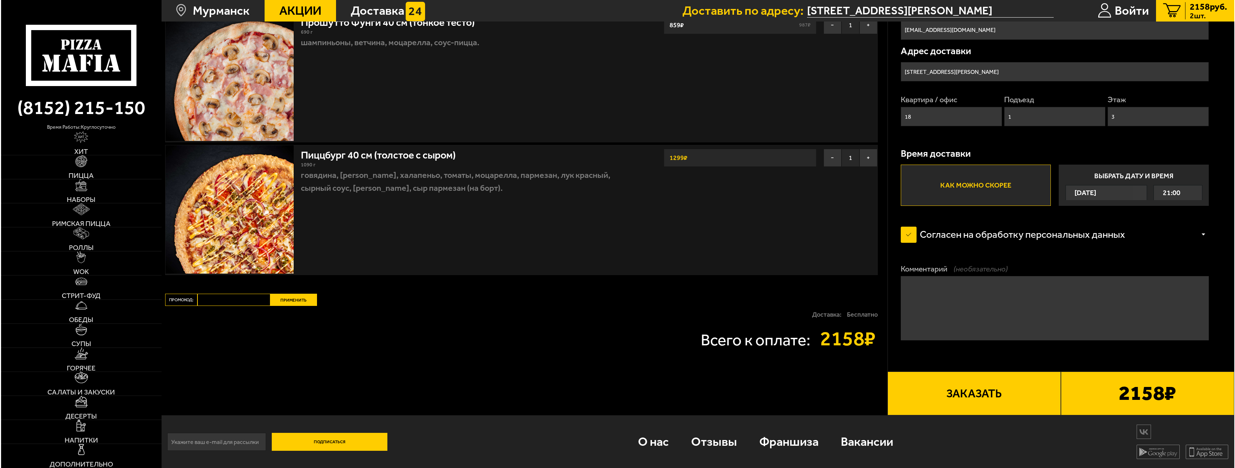
scroll to position [84, 0]
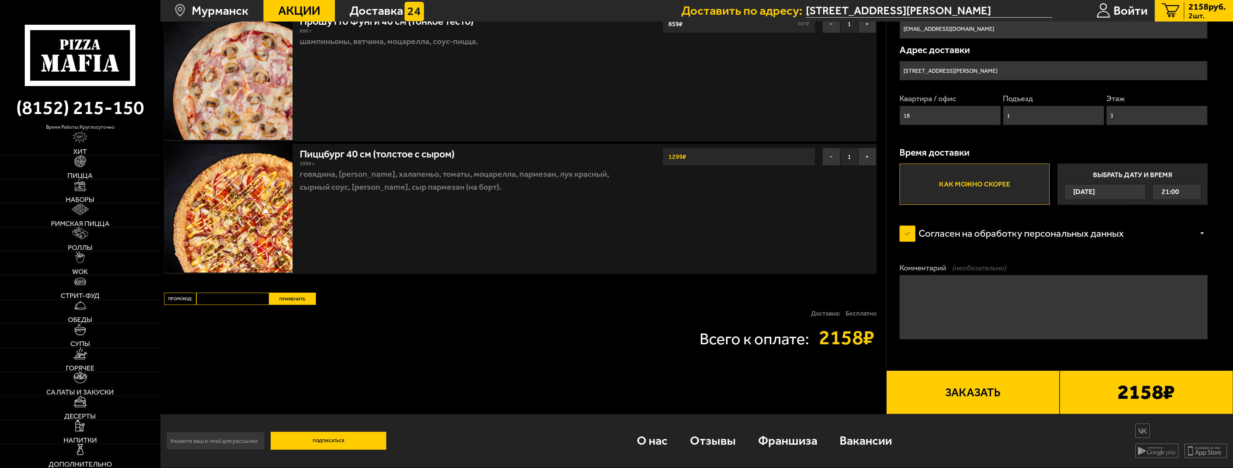
click at [615, 273] on button "Заказать" at bounding box center [972, 393] width 173 height 44
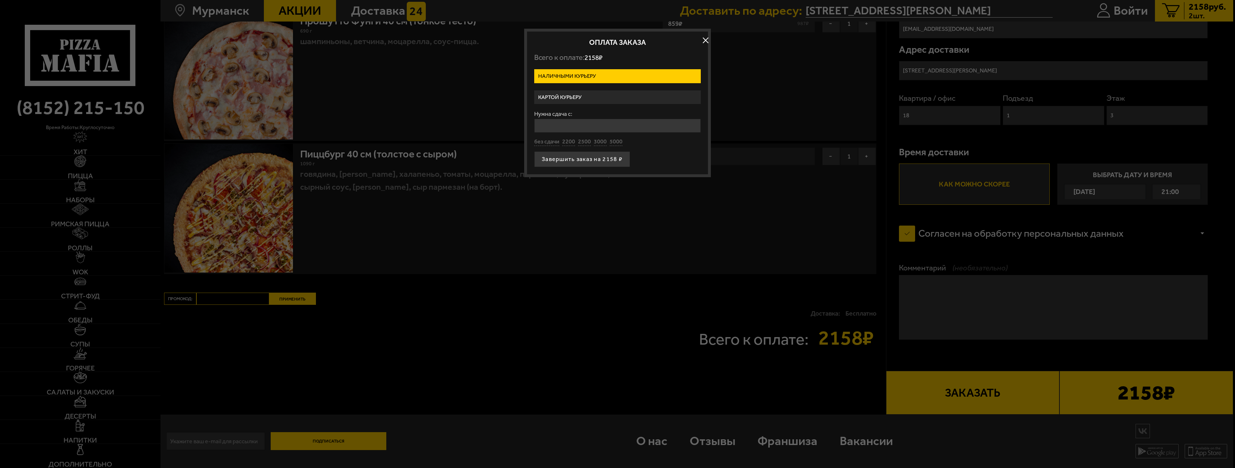
click at [615, 101] on label "Картой курьеру" at bounding box center [617, 97] width 167 height 14
click at [0, 0] on input "Картой курьеру" at bounding box center [0, 0] width 0 height 0
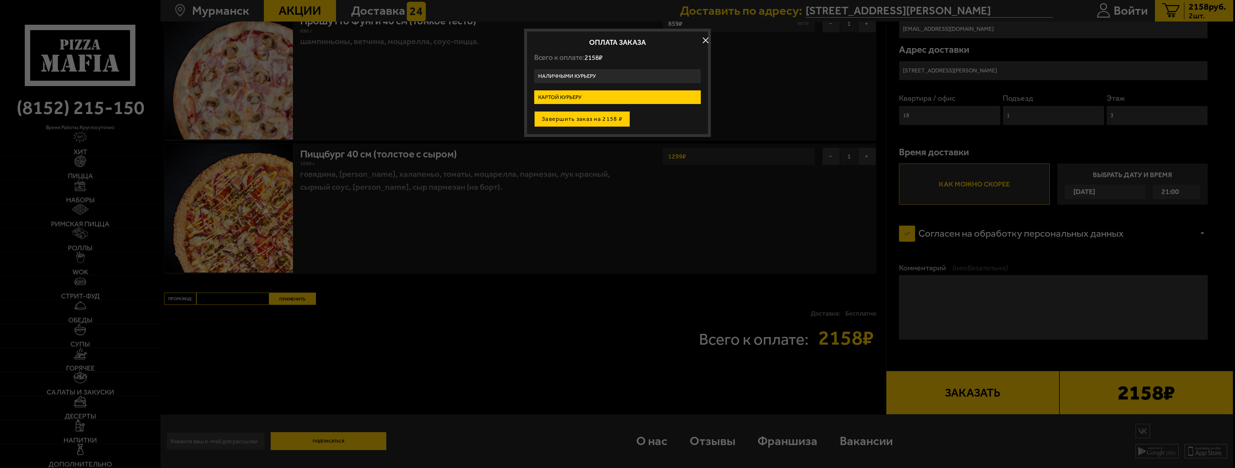
click at [598, 122] on button "Завершить заказ на 2158 ₽" at bounding box center [582, 119] width 96 height 16
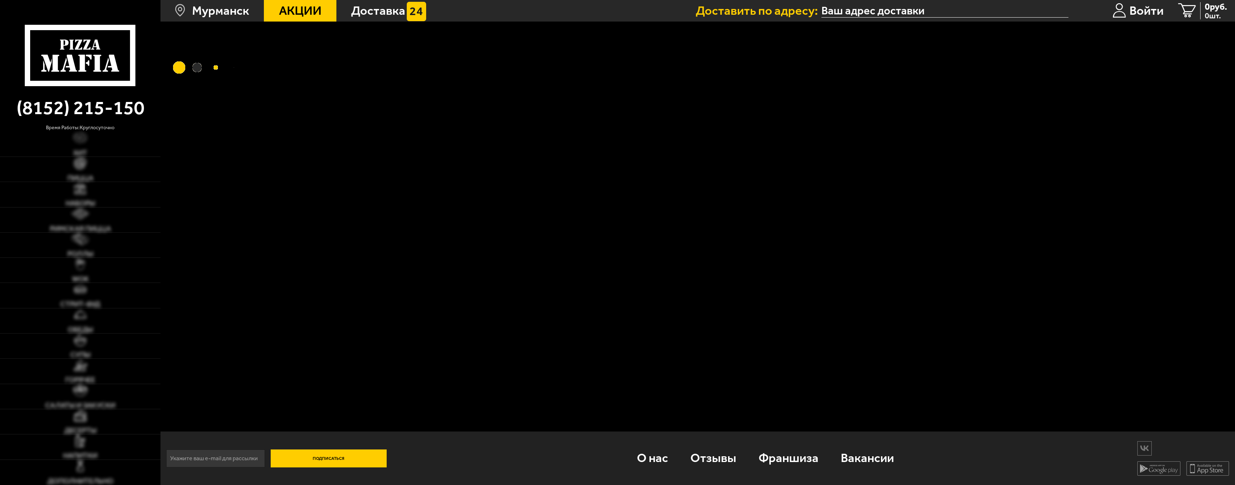
type input "[STREET_ADDRESS][PERSON_NAME]"
